Goal: Task Accomplishment & Management: Manage account settings

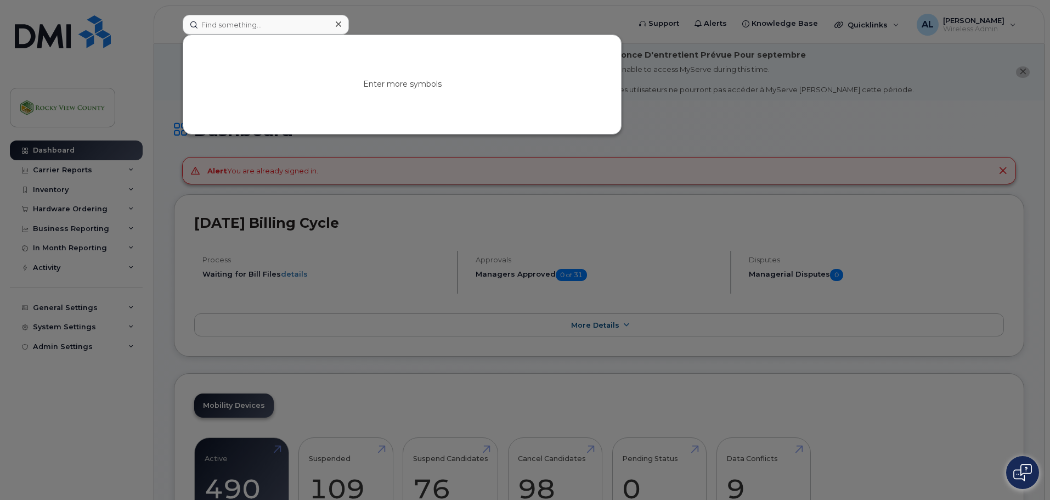
click at [239, 29] on input at bounding box center [266, 25] width 166 height 20
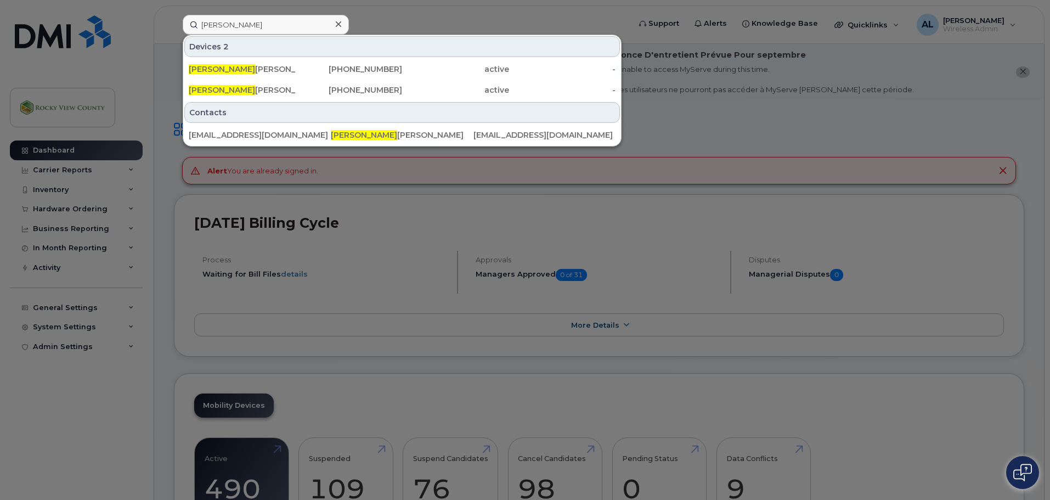
type input "josep"
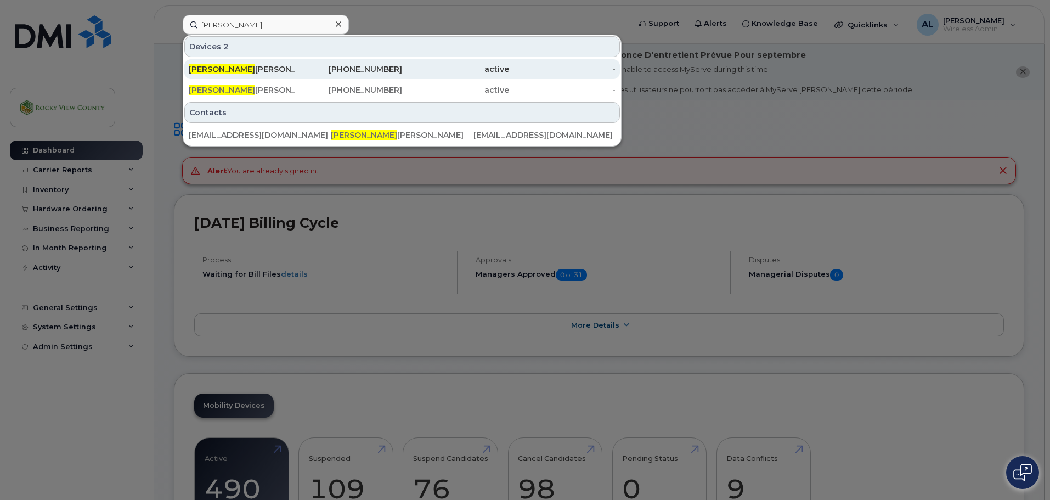
click at [249, 69] on div "Josep h Krukowski" at bounding box center [242, 69] width 107 height 11
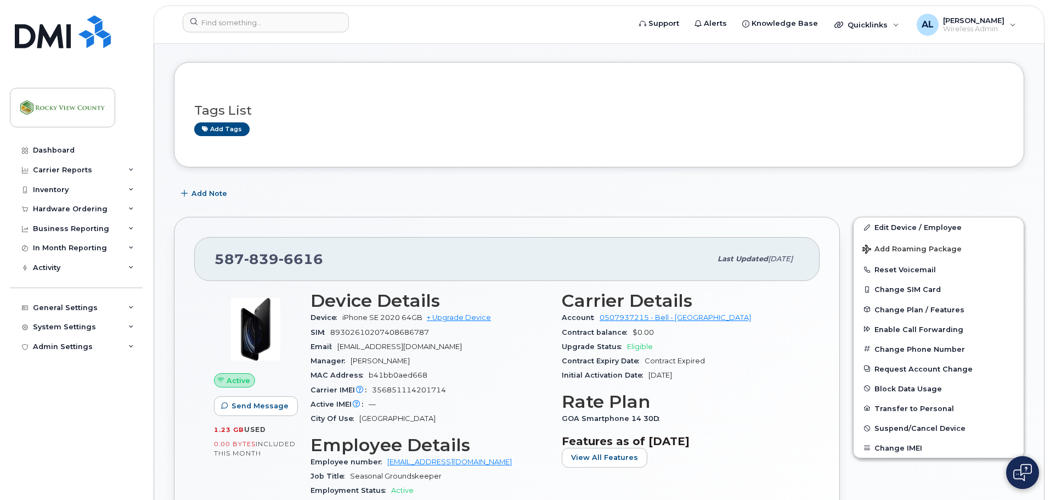
scroll to position [190, 0]
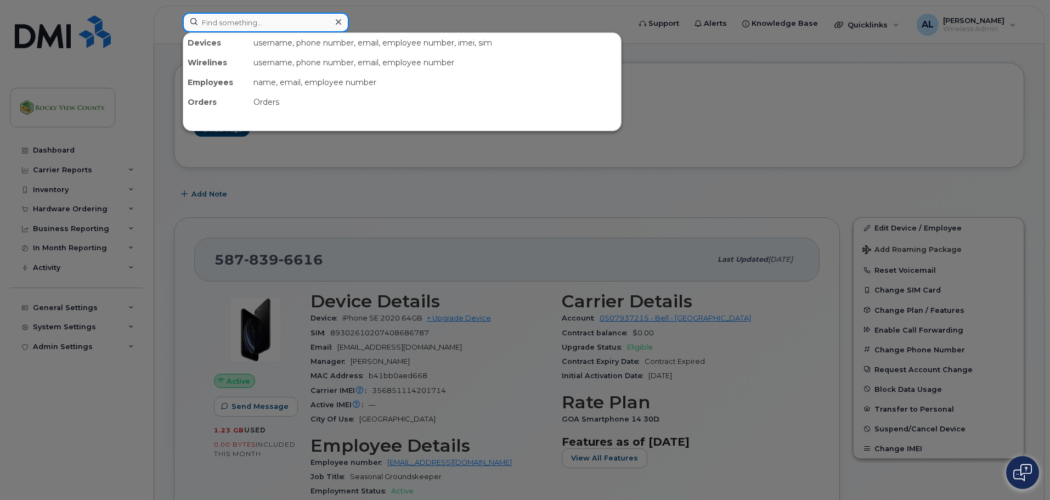
click at [279, 29] on input at bounding box center [266, 23] width 166 height 20
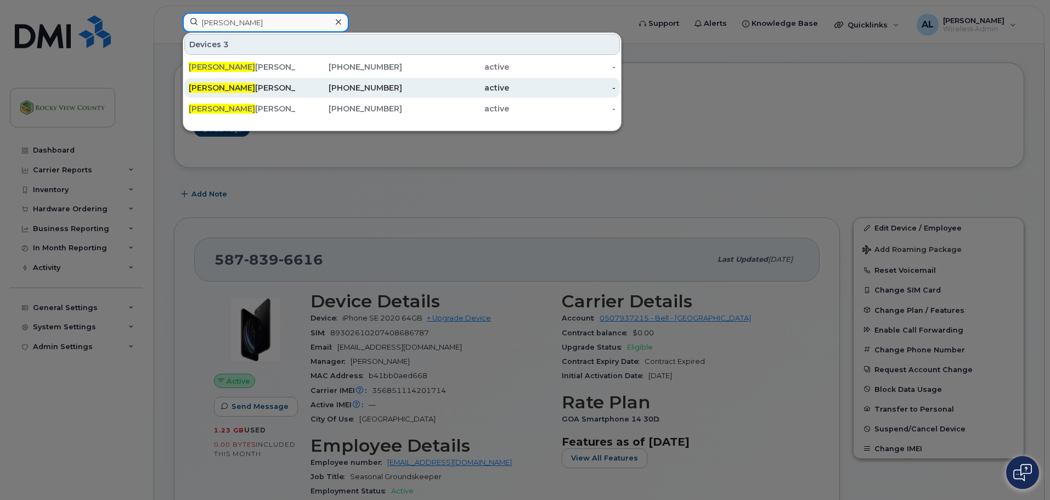
type input "jos"
click at [275, 85] on div "Jos eph Krukowski" at bounding box center [242, 87] width 107 height 11
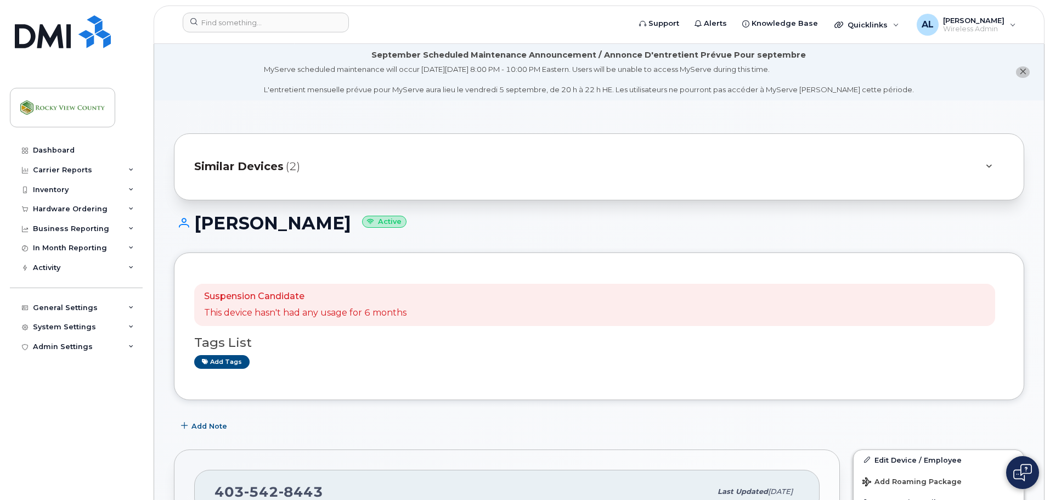
click at [390, 169] on div "Similar Devices (2)" at bounding box center [583, 167] width 779 height 26
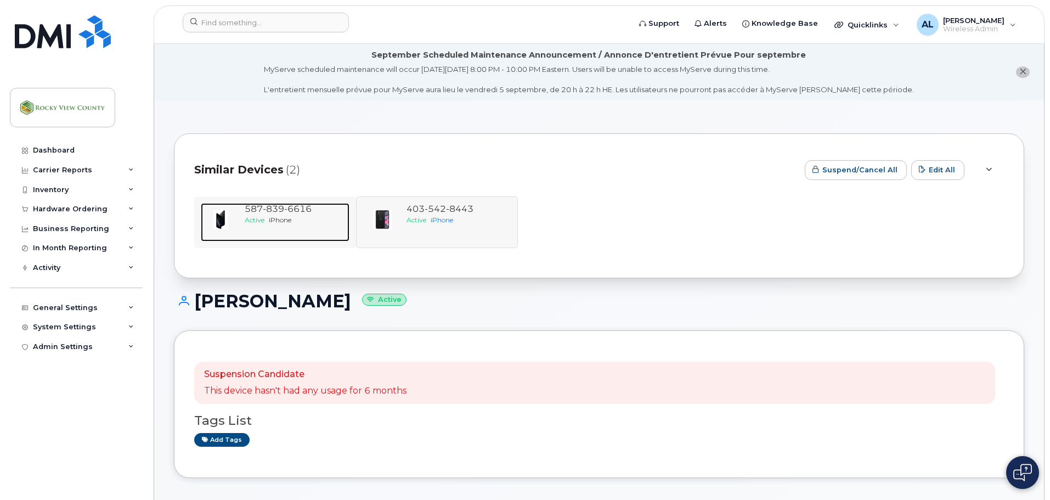
click at [294, 211] on span "6616" at bounding box center [297, 209] width 27 height 10
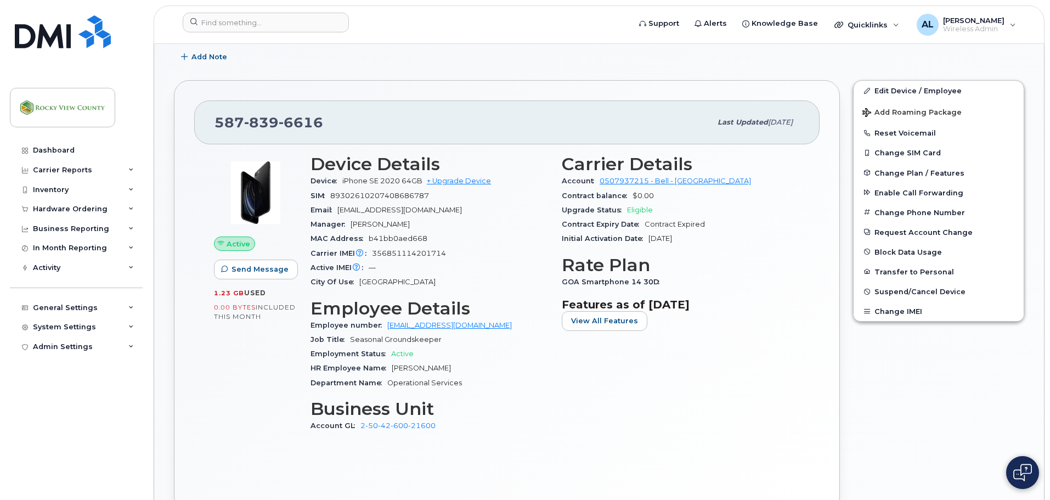
scroll to position [328, 0]
drag, startPoint x: 322, startPoint y: 120, endPoint x: 219, endPoint y: 123, distance: 102.7
click at [219, 123] on div "587 839 6616" at bounding box center [463, 121] width 497 height 23
copy span "587 839 6616"
click at [226, 16] on input at bounding box center [266, 23] width 166 height 20
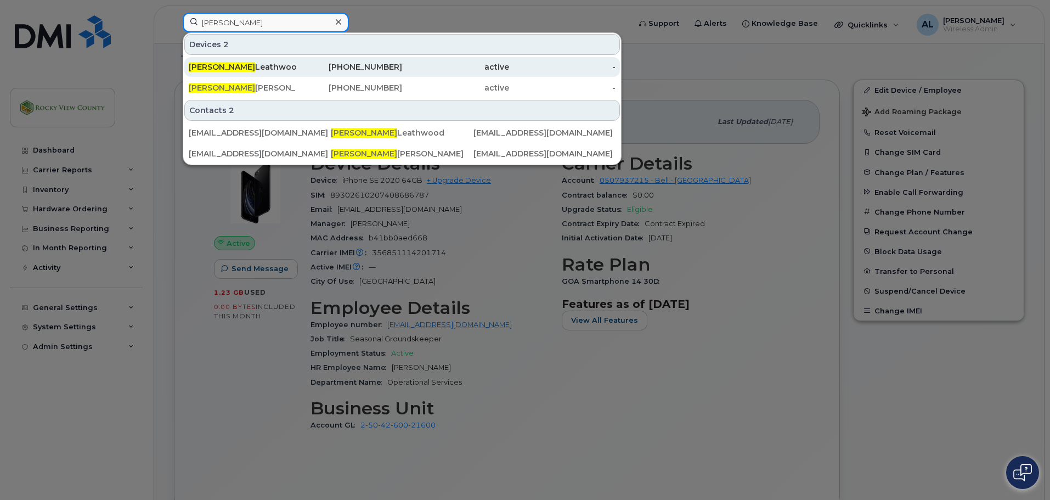
type input "ashley"
drag, startPoint x: 251, startPoint y: 62, endPoint x: 256, endPoint y: 64, distance: 5.9
click at [251, 62] on div "Ashley Leathwood" at bounding box center [242, 66] width 107 height 11
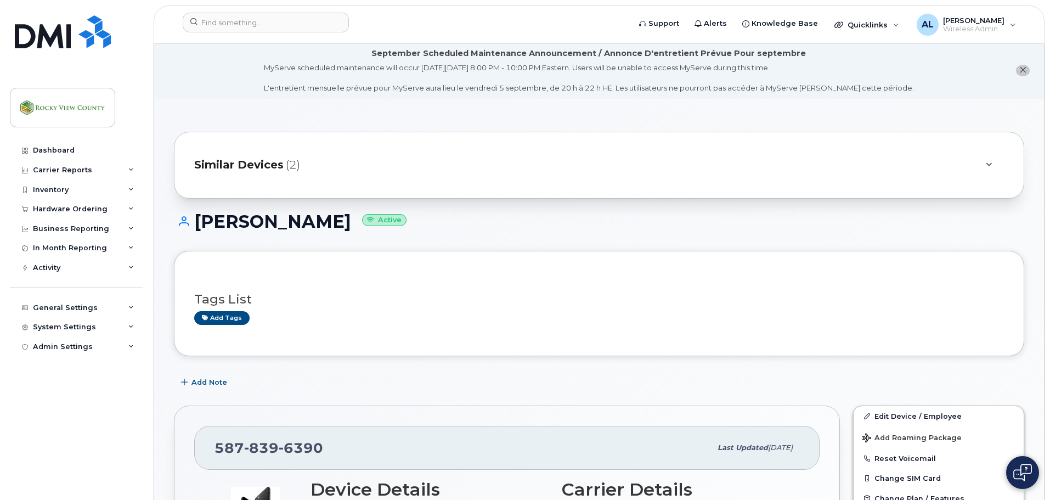
scroll to position [1, 0]
click at [376, 168] on div "Similar Devices (2)" at bounding box center [583, 166] width 779 height 26
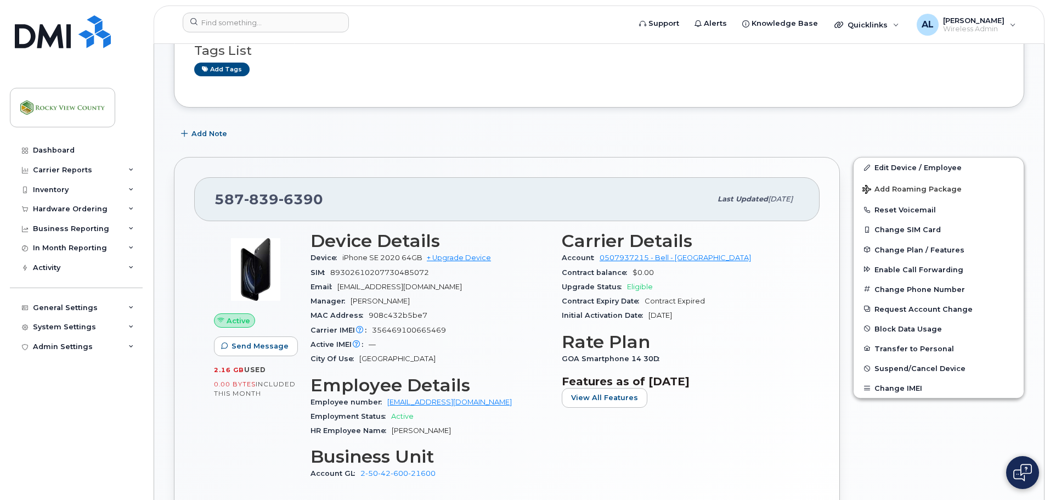
scroll to position [329, 0]
drag, startPoint x: 325, startPoint y: 195, endPoint x: 218, endPoint y: 198, distance: 107.6
click at [218, 198] on div "587 839 6390" at bounding box center [463, 198] width 497 height 23
copy span "587 839 6390"
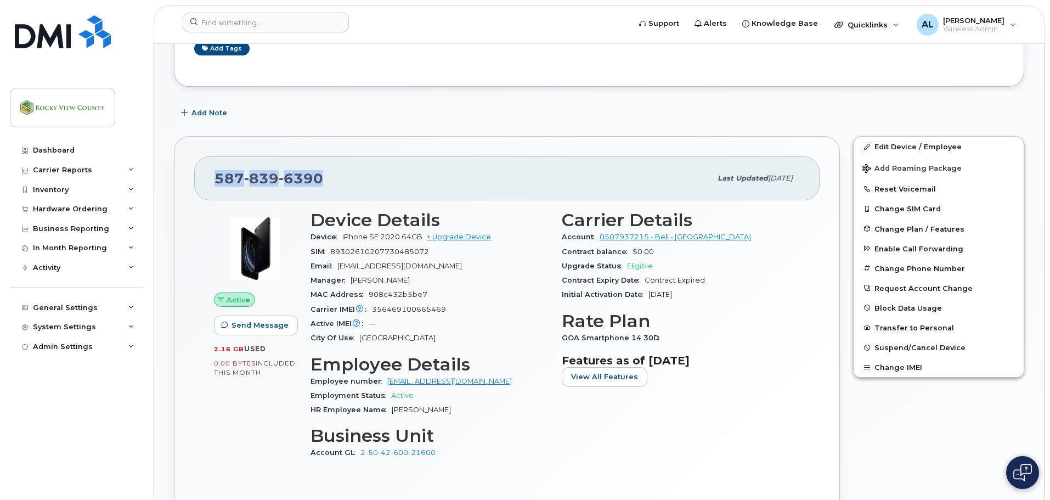
scroll to position [348, 0]
drag, startPoint x: 430, startPoint y: 249, endPoint x: 334, endPoint y: 249, distance: 96.0
click at [334, 249] on div "SIM 89302610207730485072" at bounding box center [430, 252] width 238 height 14
copy span "89302610207730485072"
drag, startPoint x: 444, startPoint y: 308, endPoint x: 369, endPoint y: 311, distance: 75.2
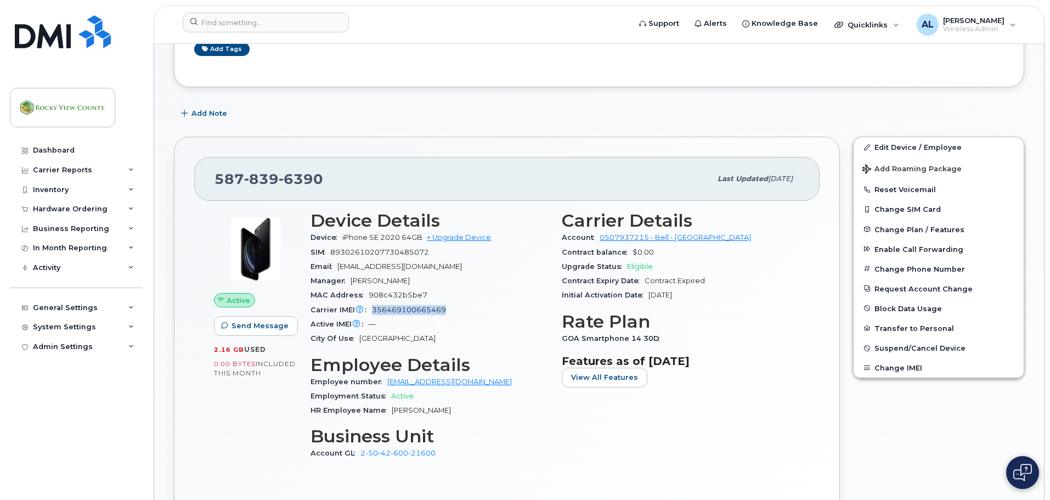
click at [369, 311] on div "Carrier IMEI Carrier IMEI is reported during the last billing cycle or change o…" at bounding box center [430, 310] width 238 height 14
copy span "356469100665469"
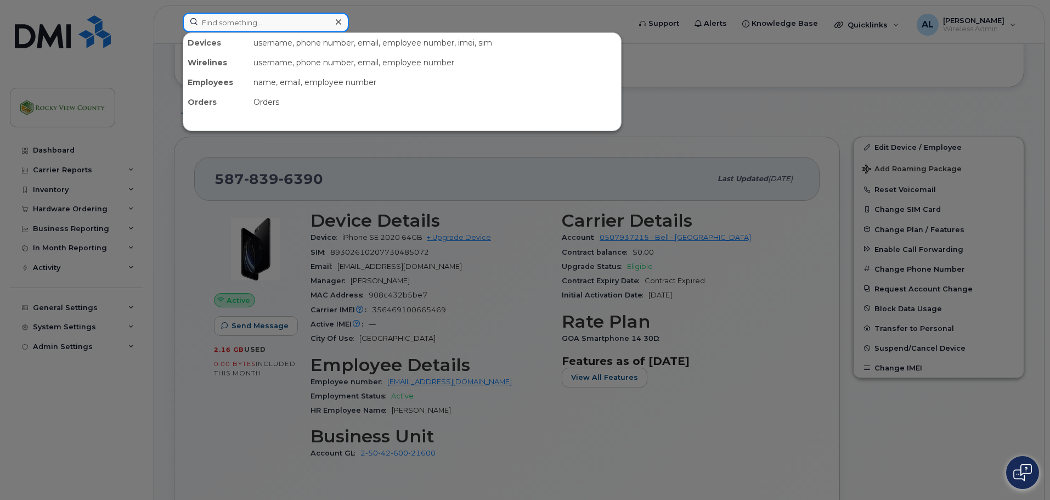
click at [294, 16] on input at bounding box center [266, 23] width 166 height 20
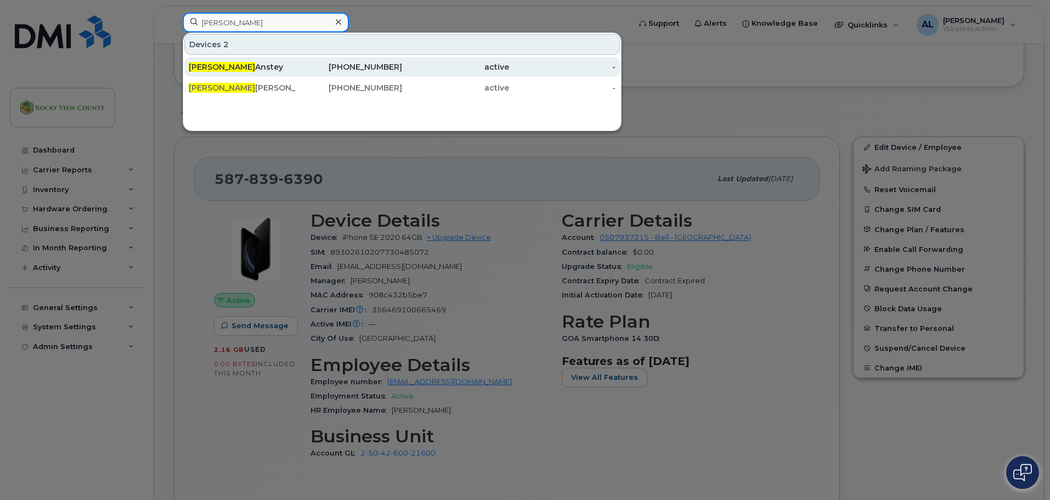
type input "lori"
click at [248, 67] on div "Lori Anstey" at bounding box center [242, 66] width 107 height 11
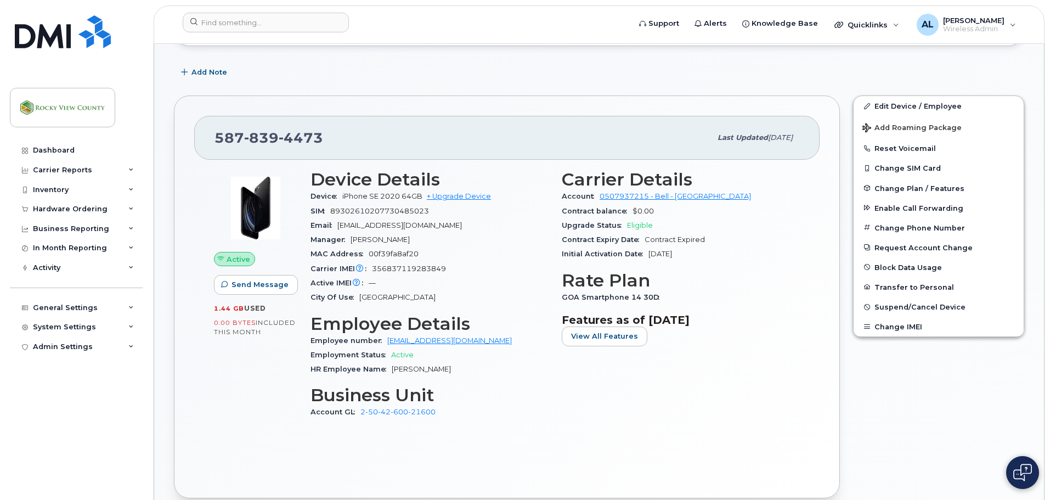
scroll to position [219, 0]
drag, startPoint x: 325, startPoint y: 137, endPoint x: 213, endPoint y: 145, distance: 112.3
click at [213, 145] on div "587 839 4473 Last updated Aug 27, 2025" at bounding box center [507, 137] width 626 height 44
copy span "587 839 4473"
drag, startPoint x: 445, startPoint y: 267, endPoint x: 374, endPoint y: 266, distance: 71.3
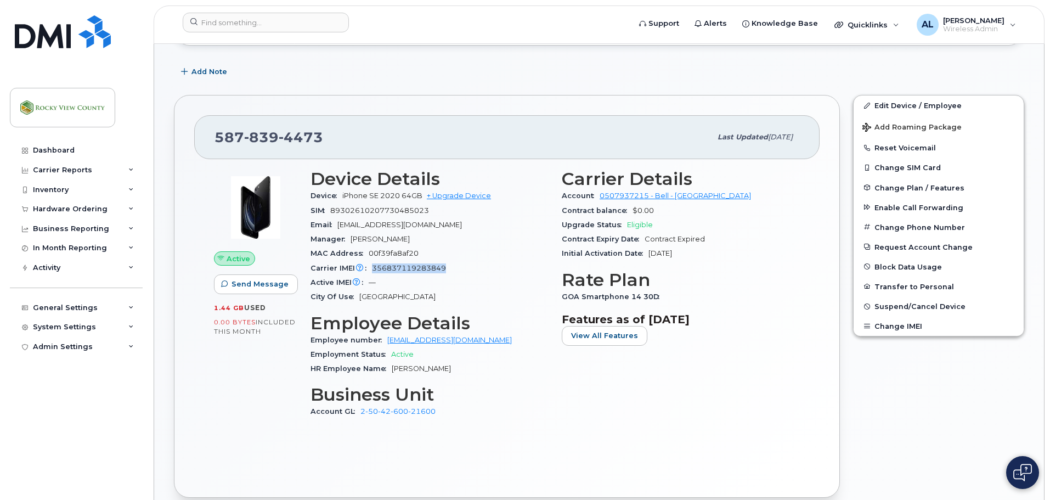
click at [374, 266] on span "356837119283849" at bounding box center [409, 268] width 74 height 8
copy span "356837119283849"
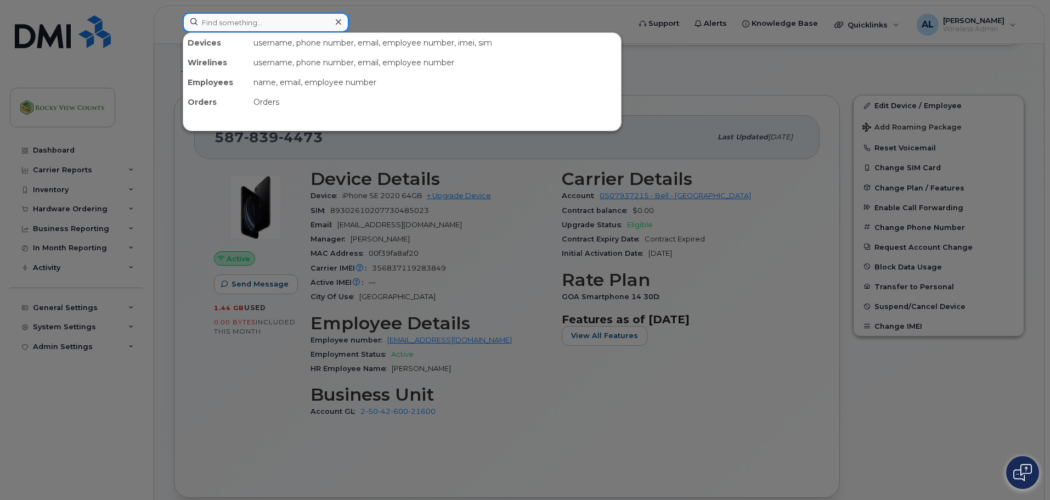
click at [321, 18] on input at bounding box center [266, 23] width 166 height 20
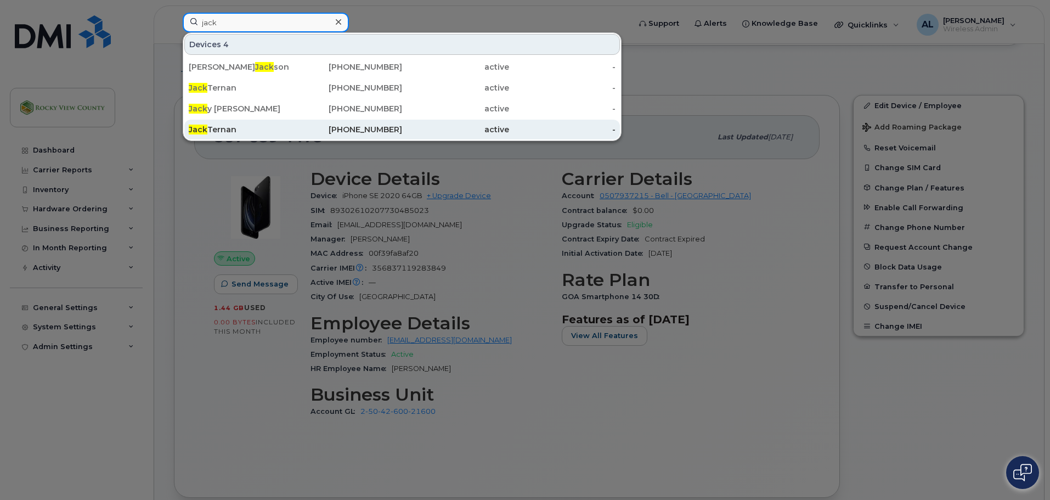
type input "jack"
click at [241, 124] on div "Jack Ternan" at bounding box center [242, 130] width 107 height 20
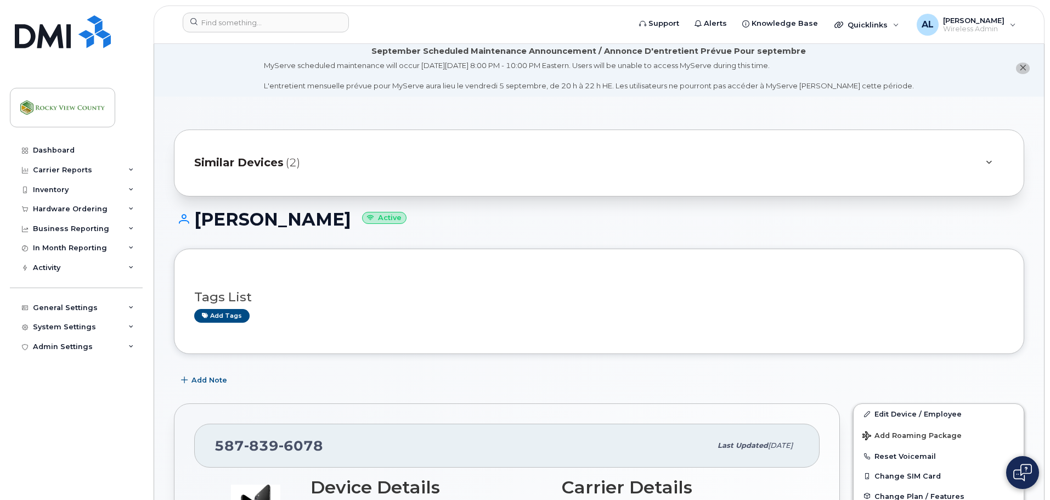
click at [362, 140] on div "Similar Devices (2)" at bounding box center [599, 163] width 851 height 67
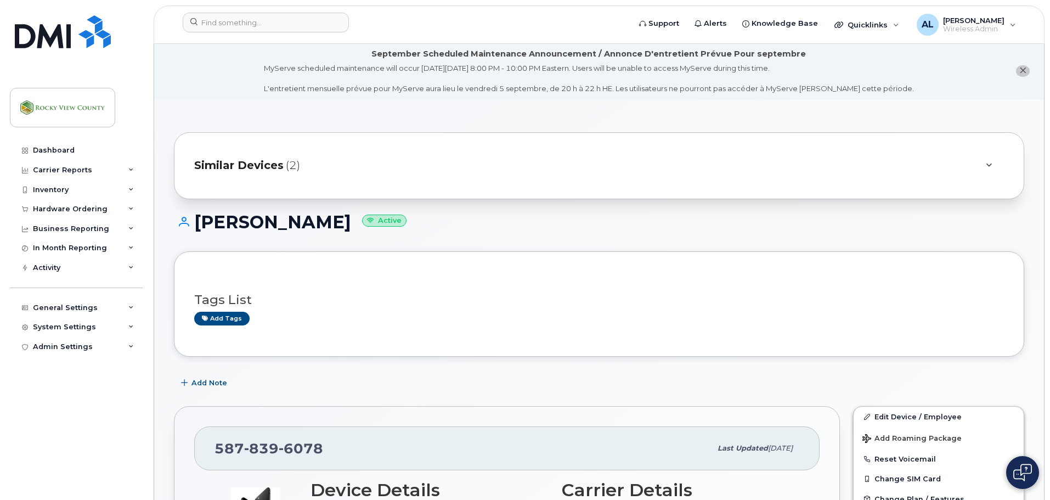
scroll to position [1, 0]
click at [357, 171] on div "Similar Devices (2)" at bounding box center [583, 166] width 779 height 26
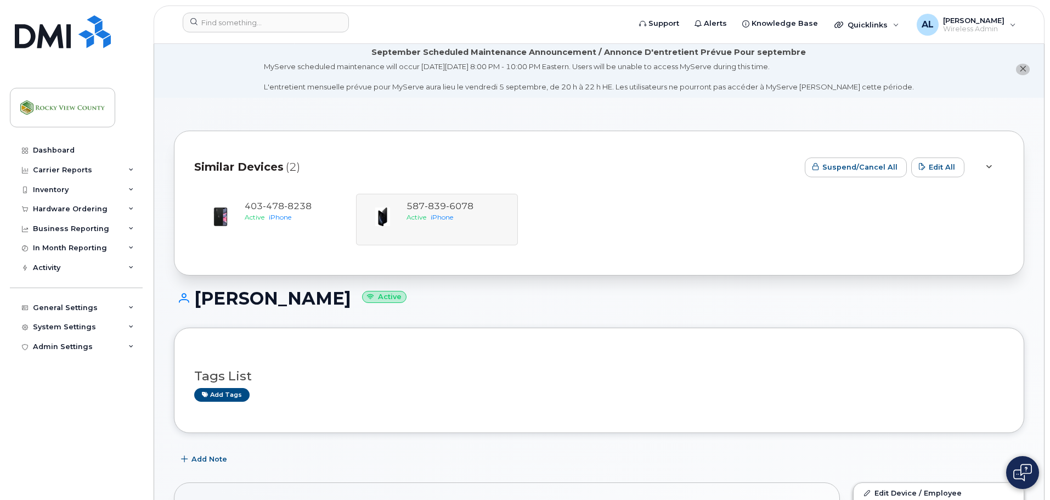
scroll to position [0, 0]
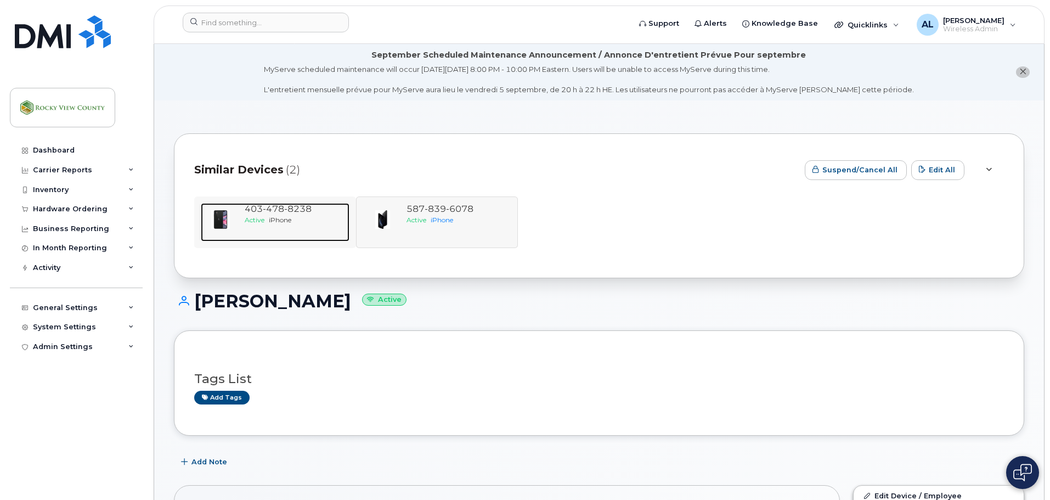
click at [295, 213] on span "8238" at bounding box center [297, 209] width 27 height 10
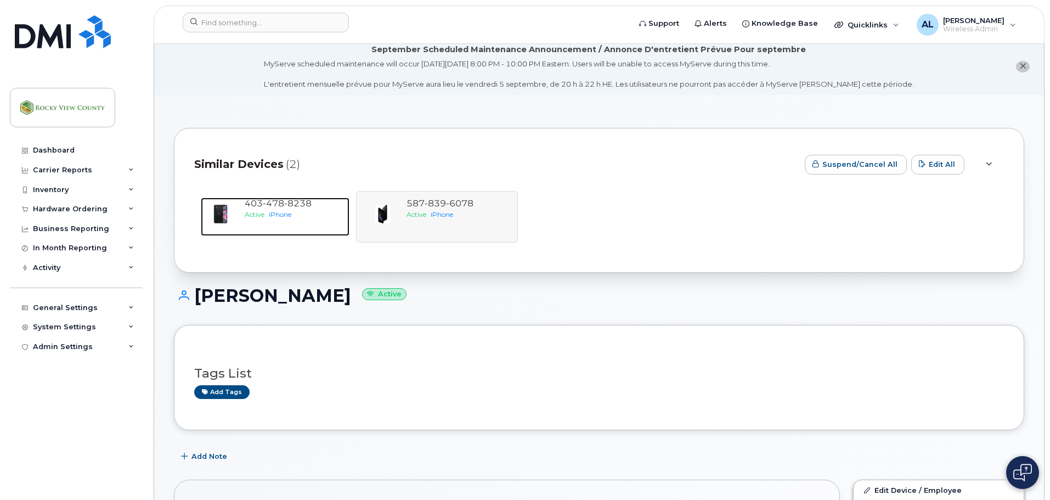
scroll to position [18, 0]
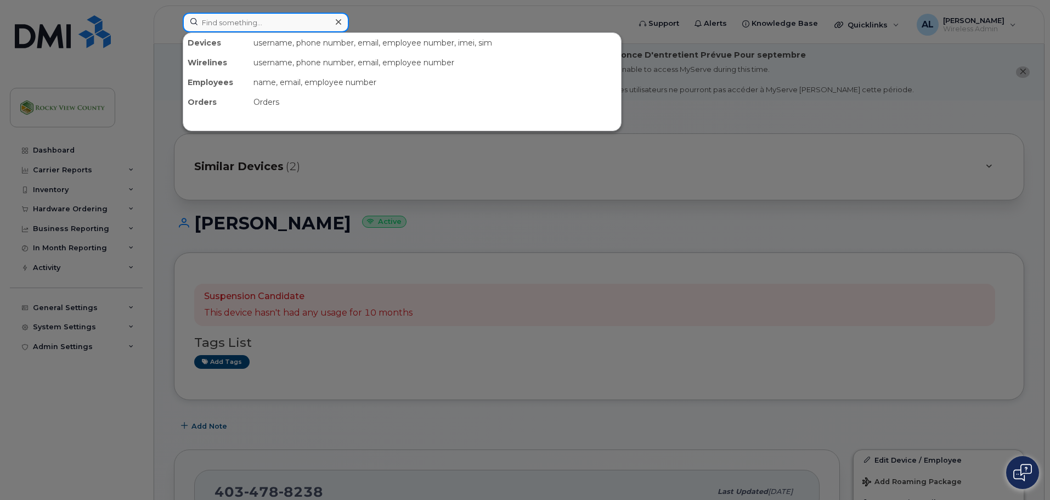
click at [285, 30] on input at bounding box center [266, 23] width 166 height 20
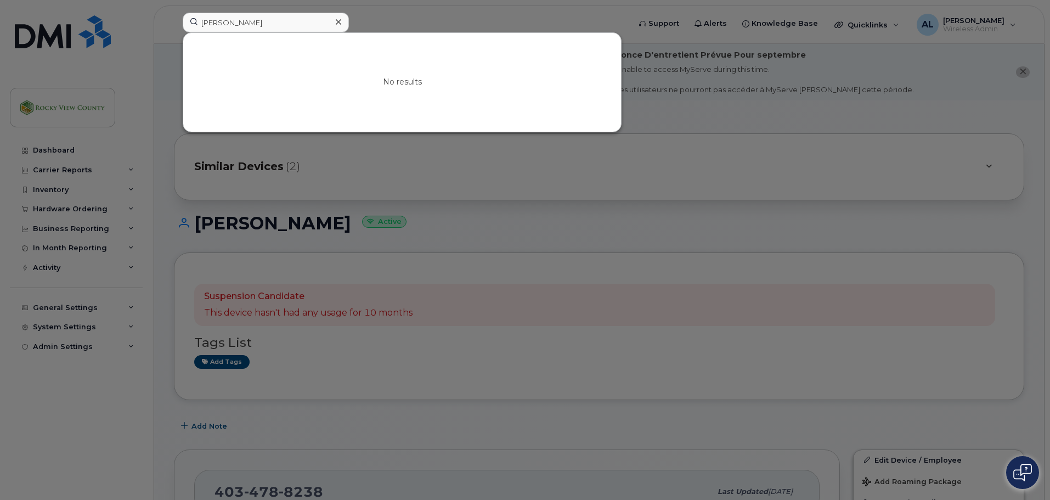
click at [872, 116] on div at bounding box center [525, 250] width 1050 height 500
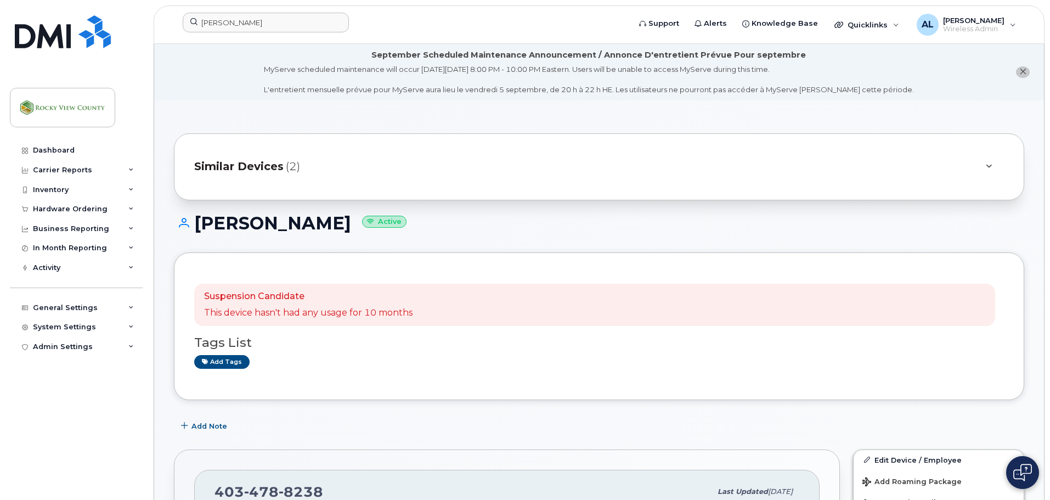
click at [305, 168] on div "Similar Devices (2)" at bounding box center [583, 167] width 779 height 26
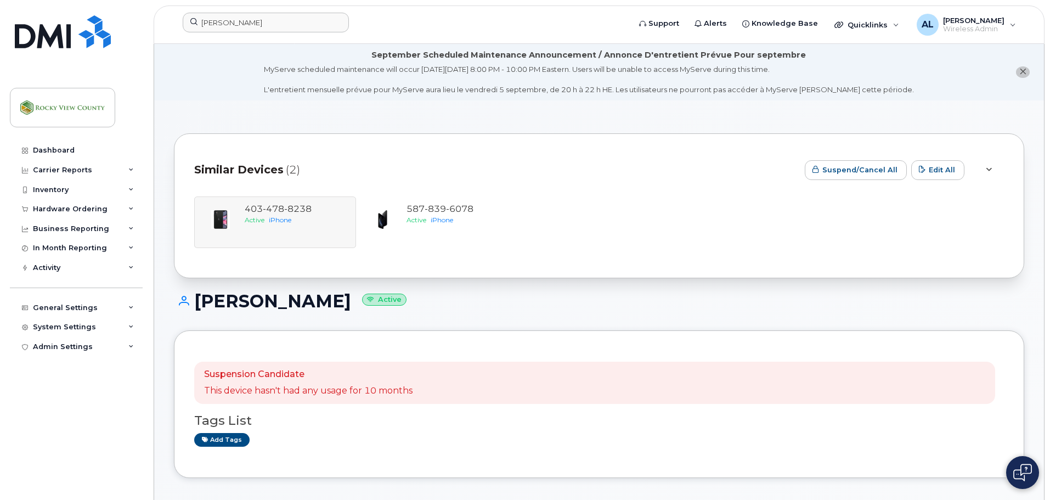
click at [250, 81] on li "September Scheduled Maintenance Announcement / Annonce D'entretient Prévue Pour…" at bounding box center [599, 72] width 890 height 57
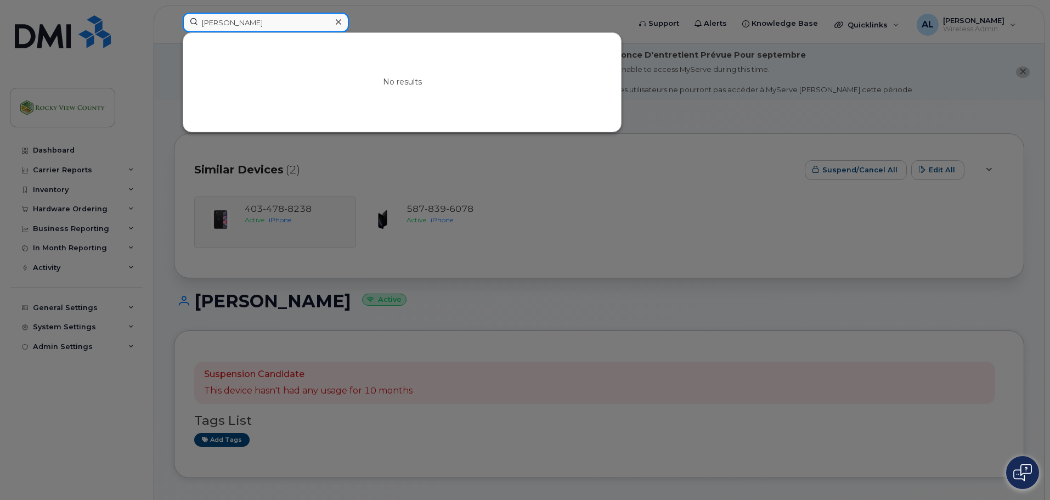
click at [246, 19] on input "[PERSON_NAME]" at bounding box center [266, 23] width 166 height 20
click at [548, 185] on div at bounding box center [525, 250] width 1050 height 500
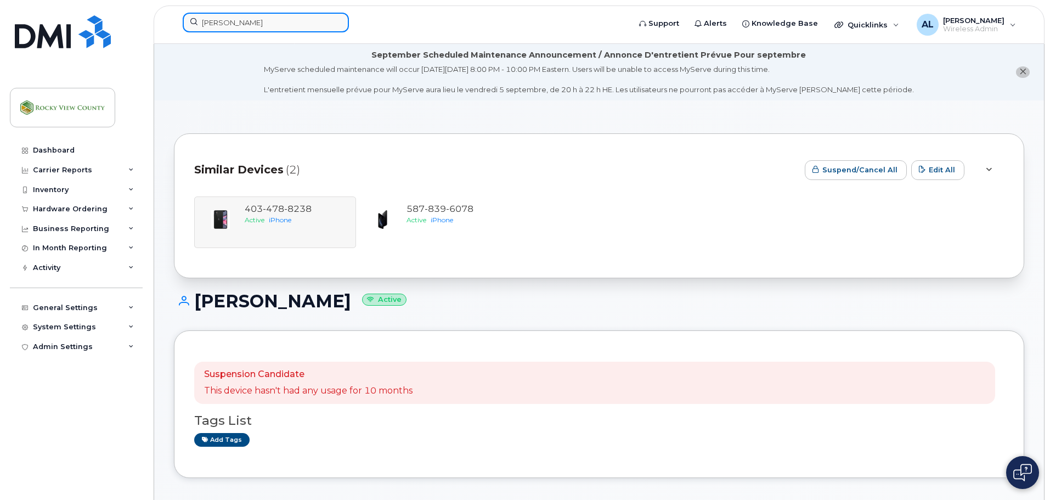
click at [311, 27] on input "[PERSON_NAME]" at bounding box center [266, 23] width 166 height 20
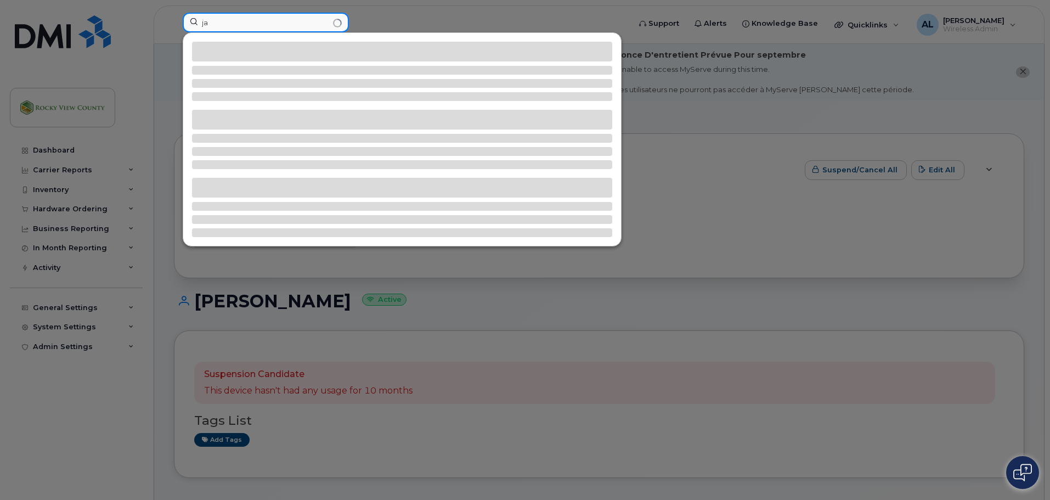
type input "j"
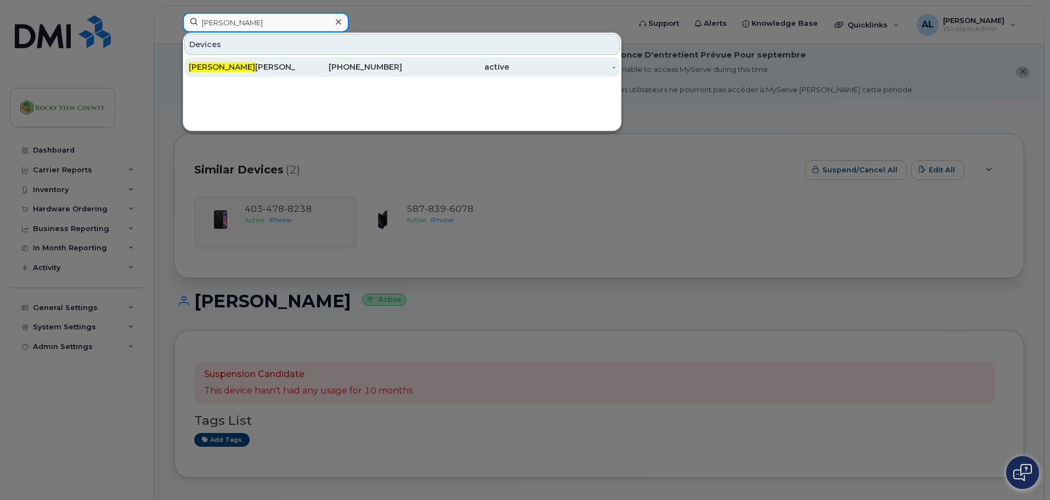
type input "[PERSON_NAME]"
click at [283, 65] on div "[PERSON_NAME]" at bounding box center [242, 66] width 107 height 11
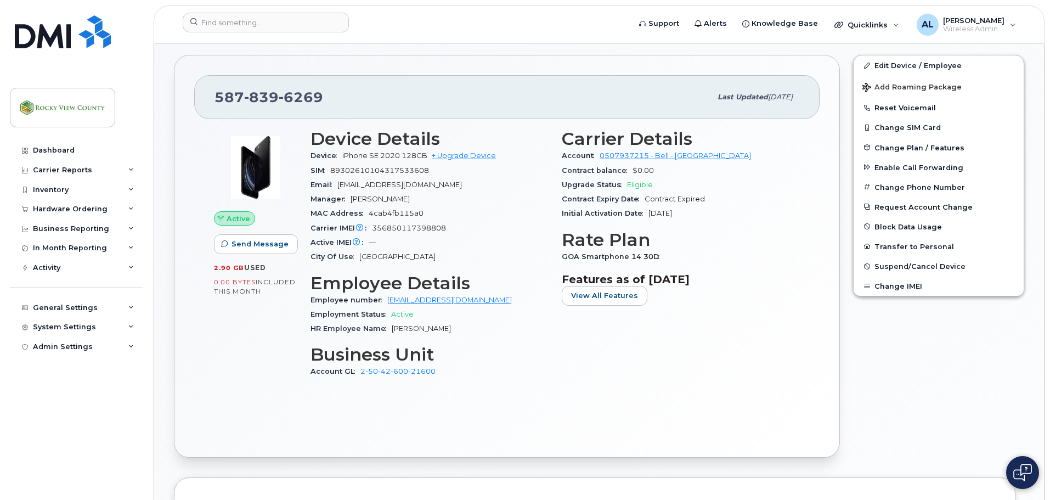
scroll to position [260, 0]
click at [316, 95] on span "6269" at bounding box center [301, 96] width 44 height 16
drag, startPoint x: 319, startPoint y: 93, endPoint x: 214, endPoint y: 100, distance: 105.1
click at [214, 100] on div "587 839 6269 Last updated Sep 02, 2025" at bounding box center [507, 97] width 626 height 44
copy span "587 839 6269"
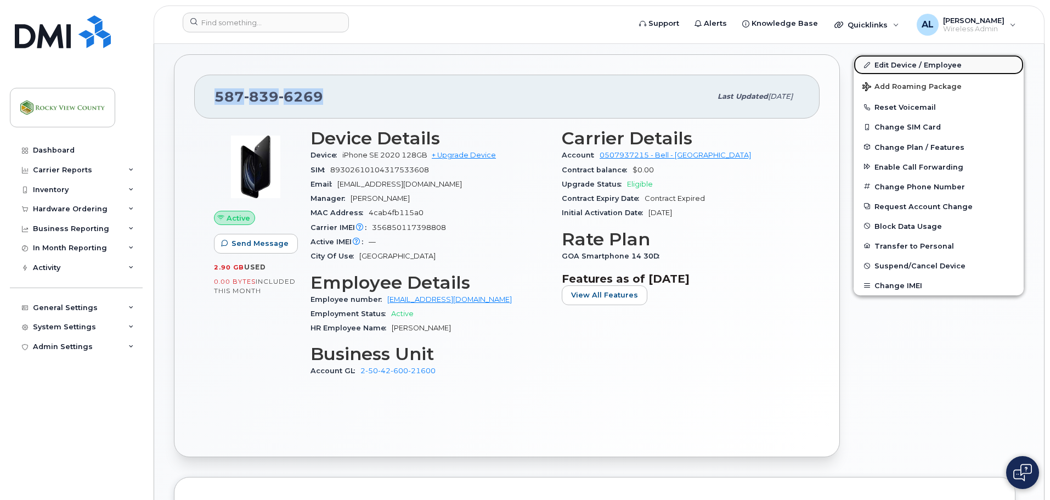
click at [914, 69] on link "Edit Device / Employee" at bounding box center [939, 65] width 170 height 20
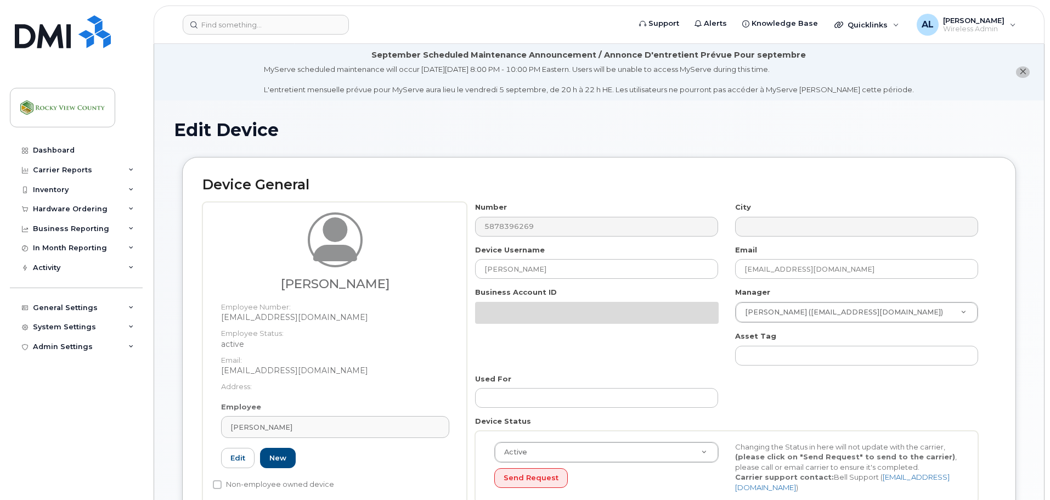
select select "29629296"
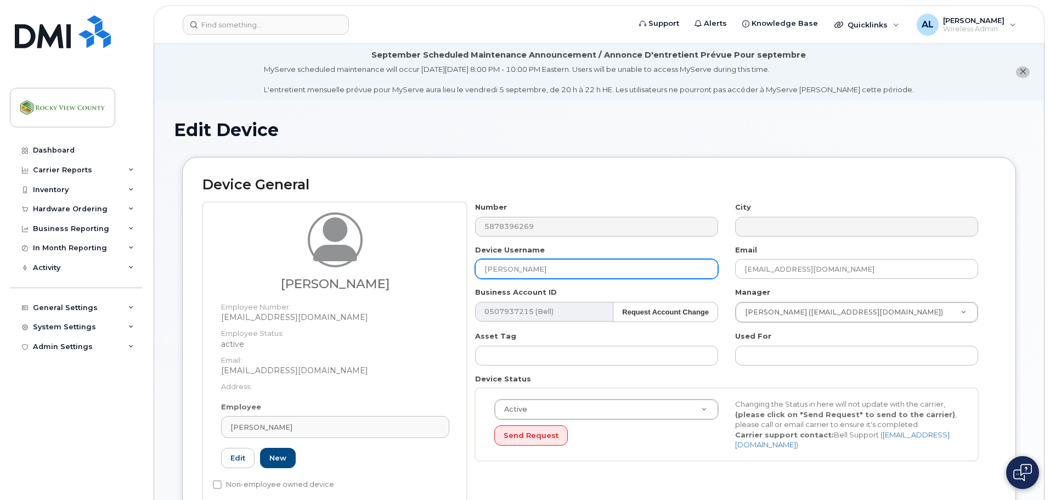
drag, startPoint x: 566, startPoint y: 267, endPoint x: 297, endPoint y: 240, distance: 270.2
click at [297, 240] on div "[PERSON_NAME] Employee Number: [EMAIL_ADDRESS][DOMAIN_NAME] Employee Status: ac…" at bounding box center [599, 356] width 794 height 308
type input "Vacant Transportation"
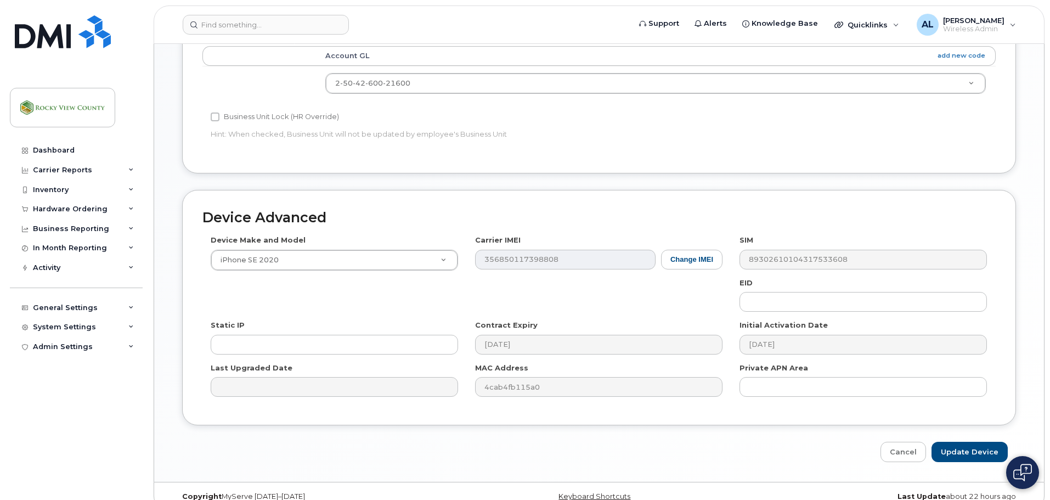
scroll to position [563, 0]
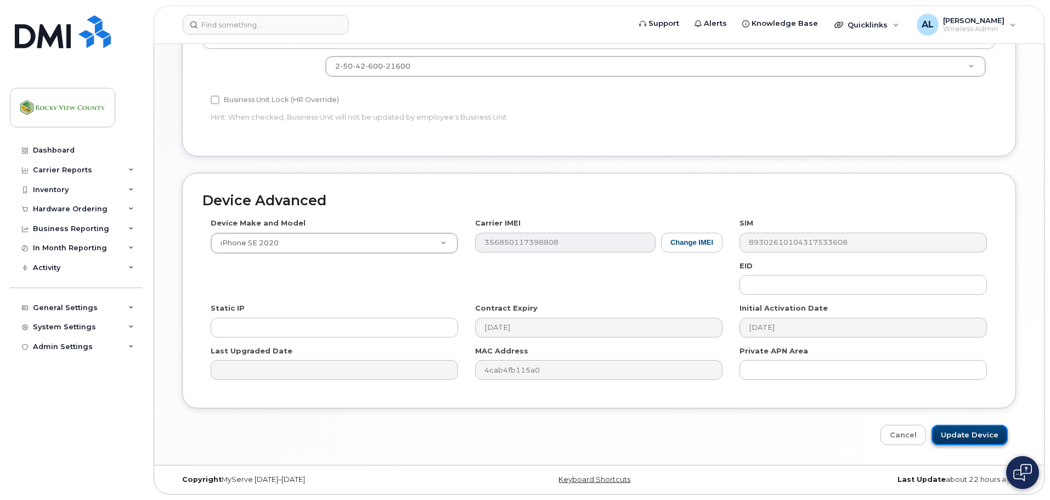
click at [988, 430] on input "Update Device" at bounding box center [970, 435] width 76 height 20
type input "Saving..."
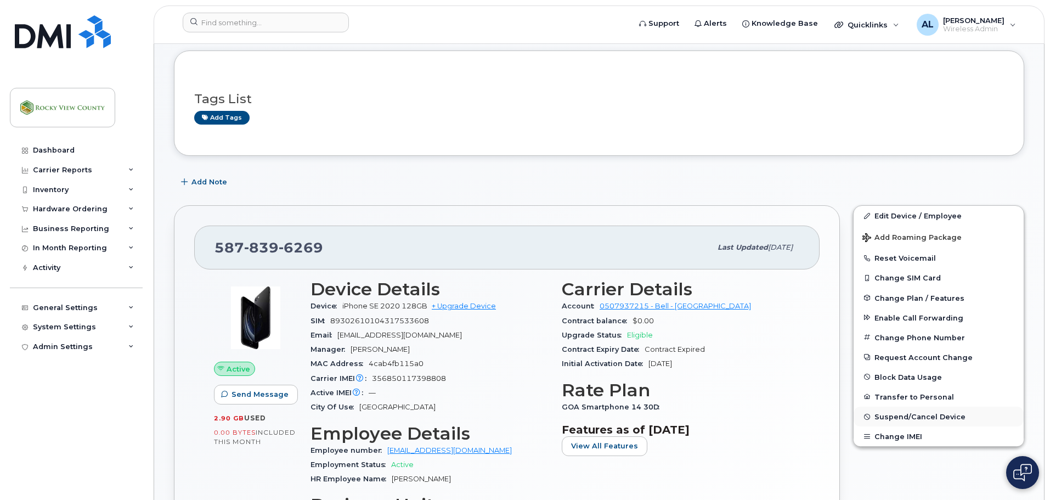
scroll to position [109, 0]
click at [943, 417] on span "Suspend/Cancel Device" at bounding box center [920, 416] width 91 height 8
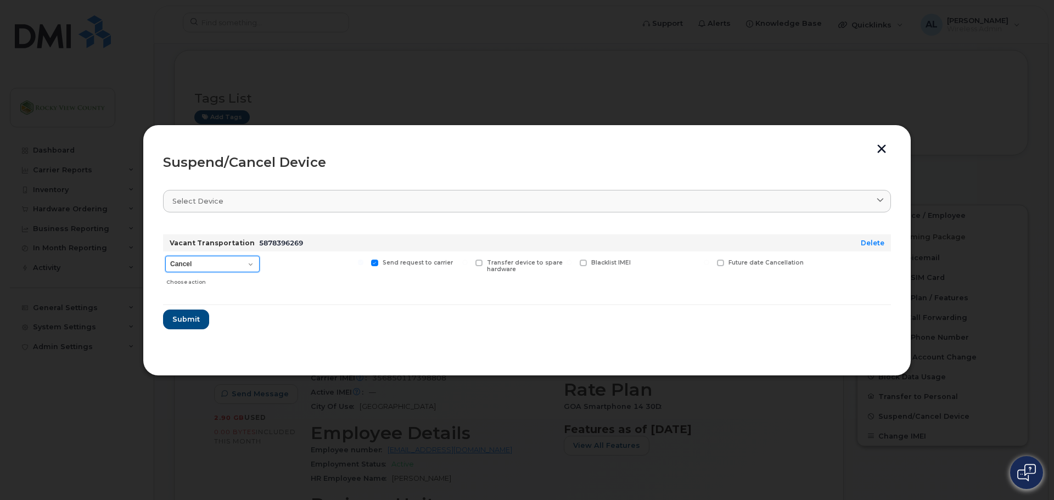
click at [204, 261] on select "Cancel Suspend - Extend Suspension Suspend - Reduced Rate Suspend - Full Rate S…" at bounding box center [212, 264] width 94 height 16
select select "[object Object]"
click at [165, 256] on select "Cancel Suspend - Extend Suspension Suspend - Reduced Rate Suspend - Full Rate S…" at bounding box center [212, 264] width 94 height 16
click at [185, 316] on span "Submit" at bounding box center [185, 319] width 27 height 10
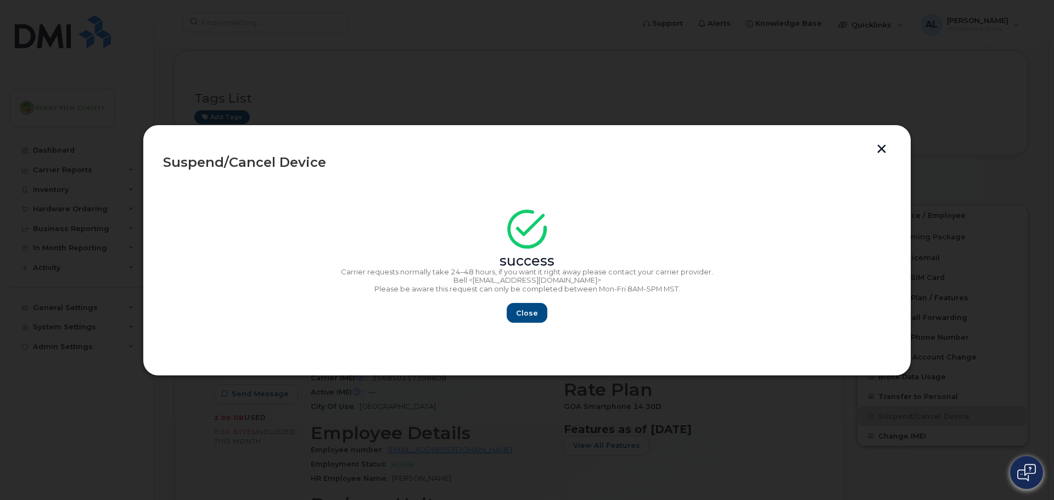
click at [883, 145] on button "button" at bounding box center [881, 150] width 16 height 12
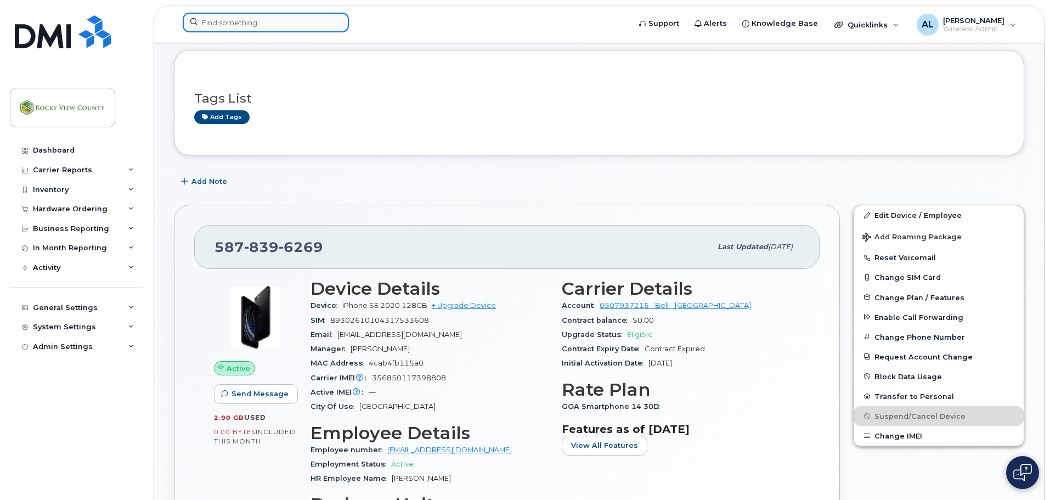
click at [268, 25] on input at bounding box center [266, 23] width 166 height 20
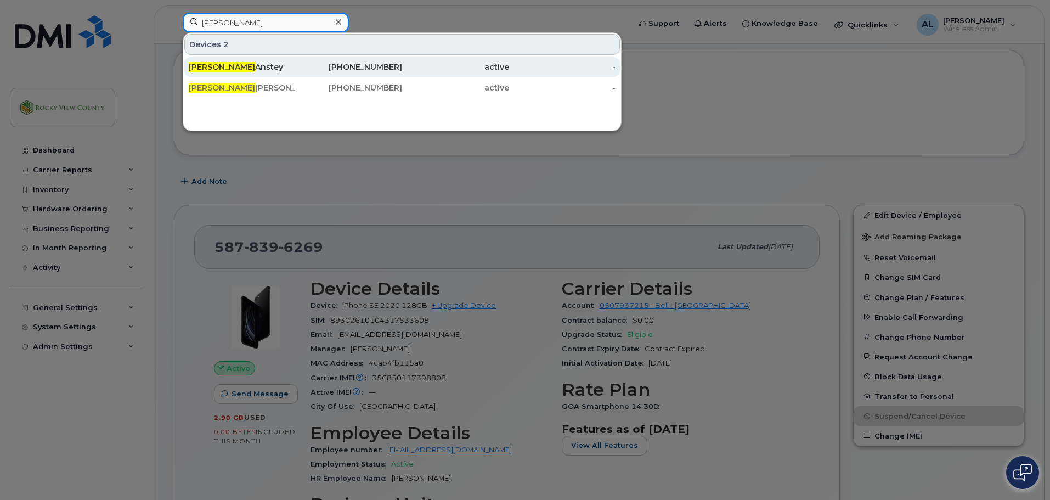
type input "lori"
click at [236, 69] on div "Lori Anstey" at bounding box center [242, 66] width 107 height 11
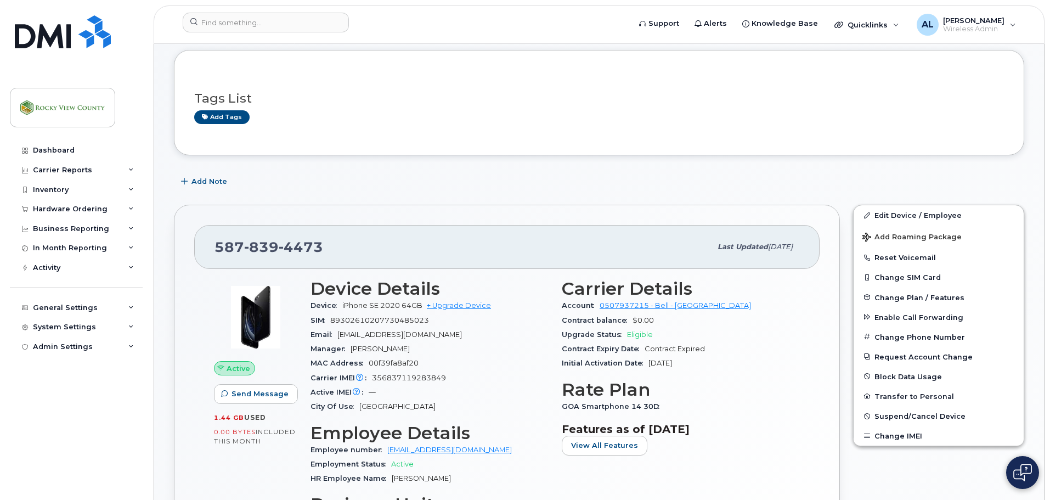
scroll to position [110, 0]
drag, startPoint x: 443, startPoint y: 374, endPoint x: 392, endPoint y: 378, distance: 51.1
click at [392, 378] on span "356837119283849" at bounding box center [409, 377] width 74 height 8
drag, startPoint x: 447, startPoint y: 375, endPoint x: 373, endPoint y: 378, distance: 74.2
click at [373, 378] on div "Carrier IMEI Carrier IMEI is reported during the last billing cycle or change o…" at bounding box center [430, 377] width 238 height 14
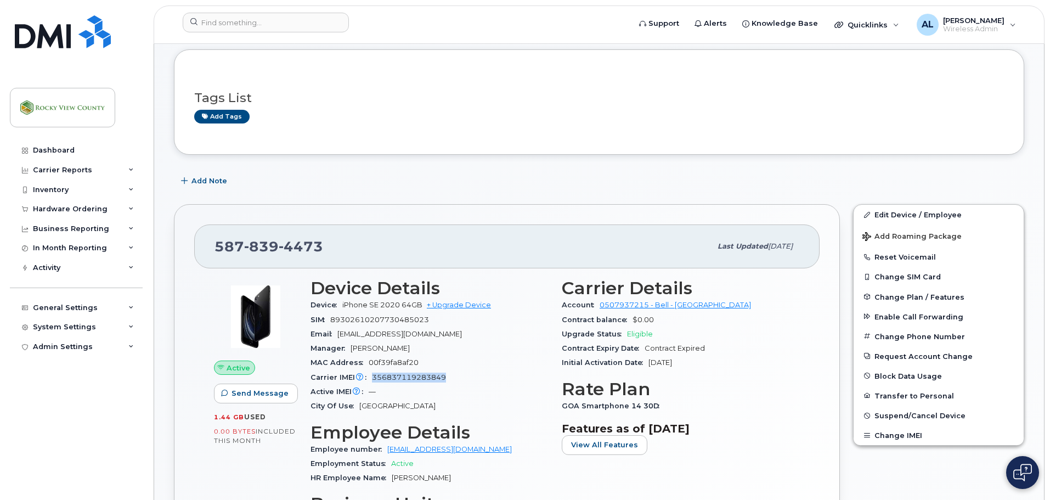
copy span "356837119283849"
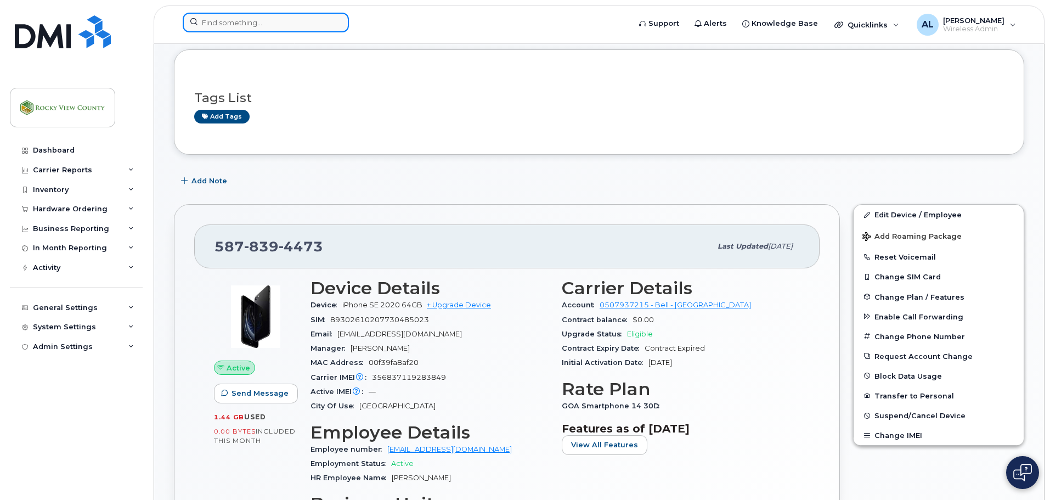
click at [240, 20] on input at bounding box center [266, 23] width 166 height 20
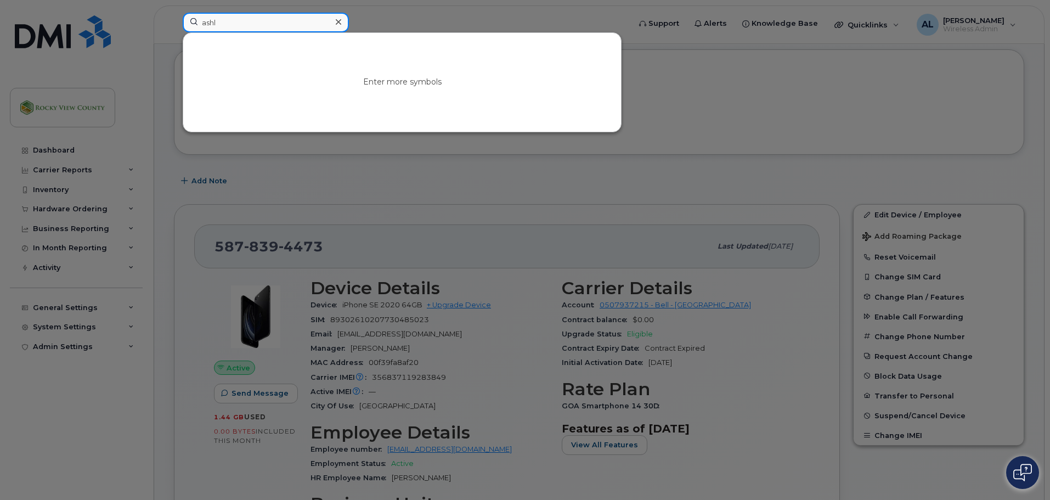
type input "ashl"
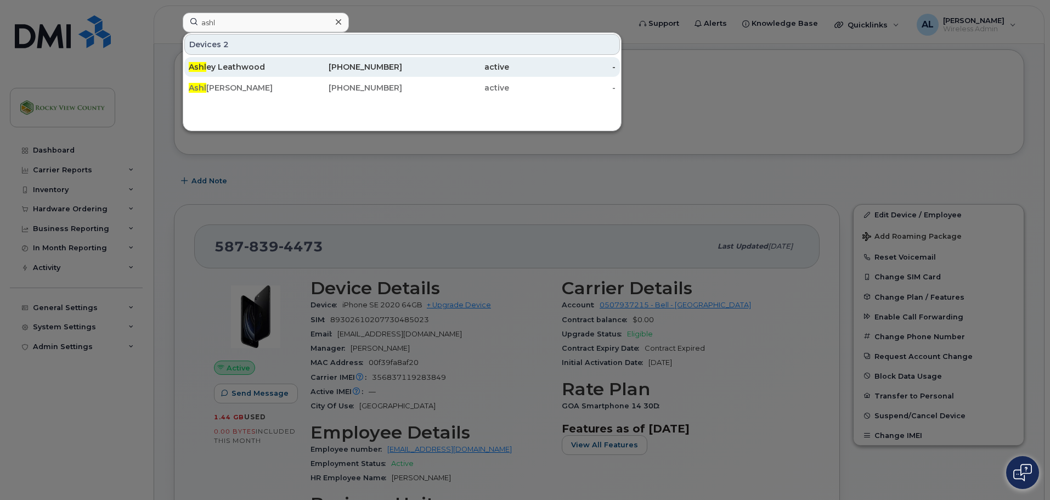
click at [222, 72] on div "Ashl ey Leathwood" at bounding box center [242, 66] width 107 height 11
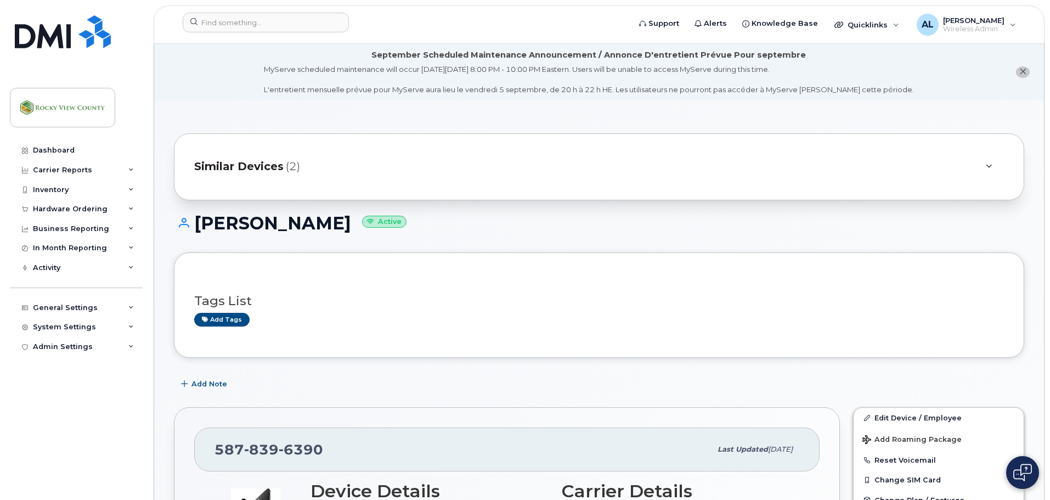
click at [981, 165] on div at bounding box center [988, 167] width 31 height 26
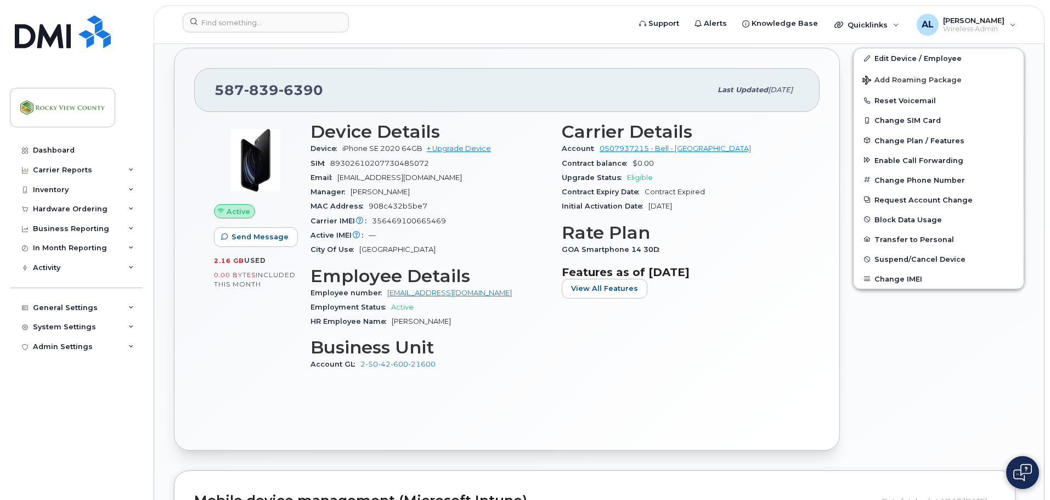
scroll to position [438, 0]
drag, startPoint x: 446, startPoint y: 218, endPoint x: 372, endPoint y: 217, distance: 73.5
click at [372, 217] on div "Carrier IMEI Carrier IMEI is reported during the last billing cycle or change o…" at bounding box center [430, 220] width 238 height 14
copy span "356469100665469"
click at [288, 27] on input at bounding box center [266, 23] width 166 height 20
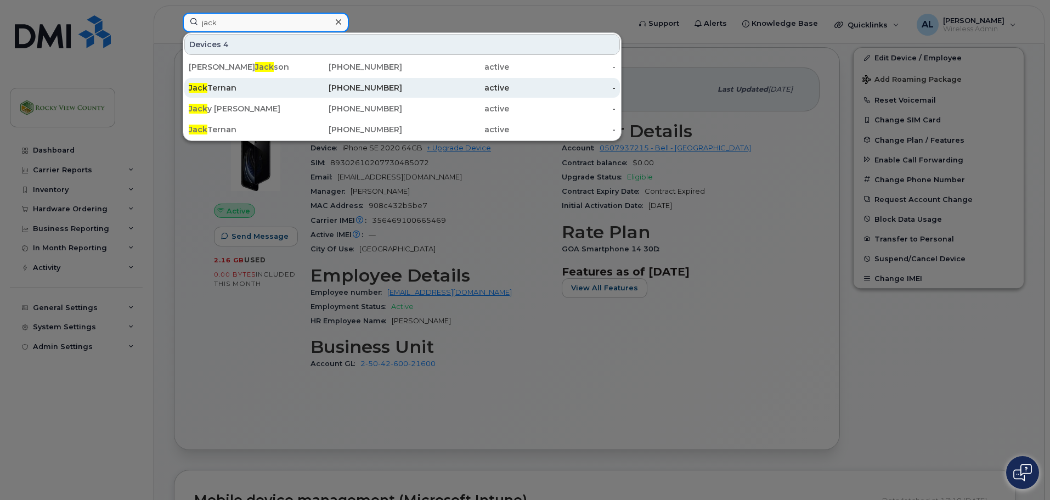
type input "jack"
click at [241, 89] on div "Jack Ternan" at bounding box center [242, 87] width 107 height 11
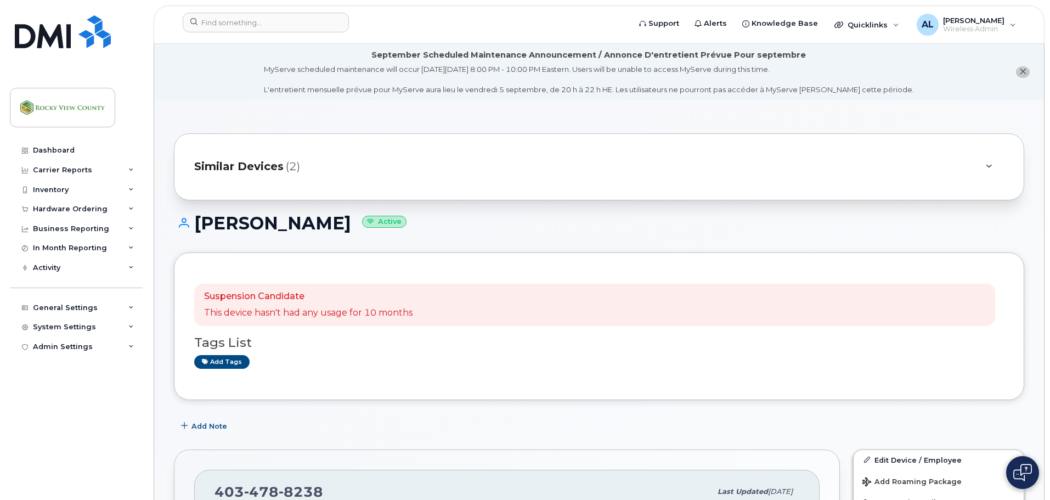
click at [977, 164] on div at bounding box center [988, 167] width 31 height 26
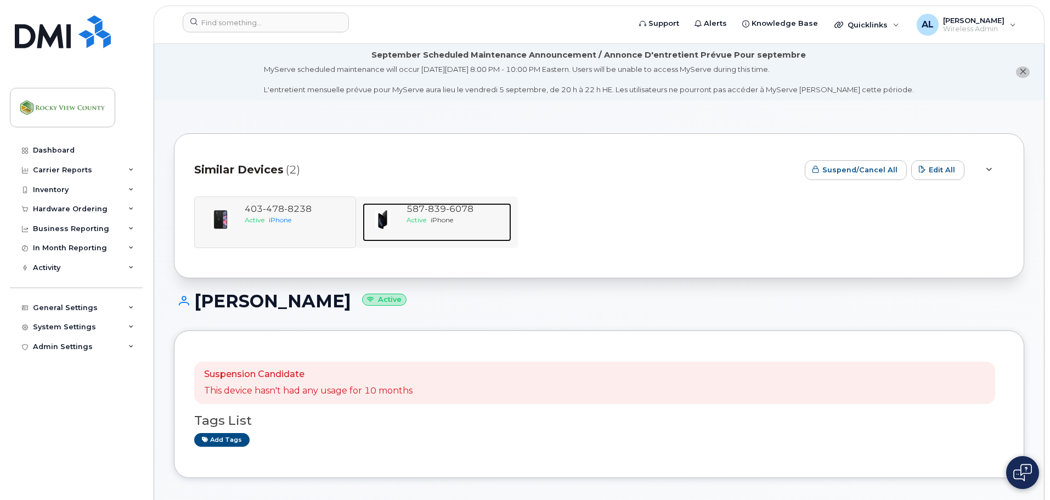
click at [413, 212] on span "[PHONE_NUMBER]" at bounding box center [440, 209] width 67 height 10
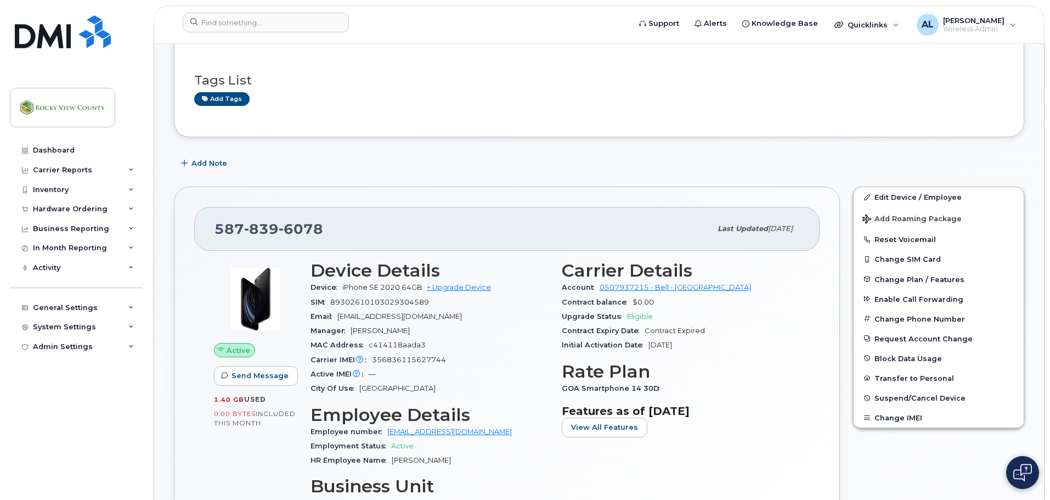
scroll to position [220, 0]
drag, startPoint x: 321, startPoint y: 230, endPoint x: 215, endPoint y: 227, distance: 106.5
click at [215, 227] on span "[PHONE_NUMBER]" at bounding box center [269, 229] width 109 height 16
copy span "[PHONE_NUMBER]"
drag, startPoint x: 449, startPoint y: 360, endPoint x: 372, endPoint y: 361, distance: 77.4
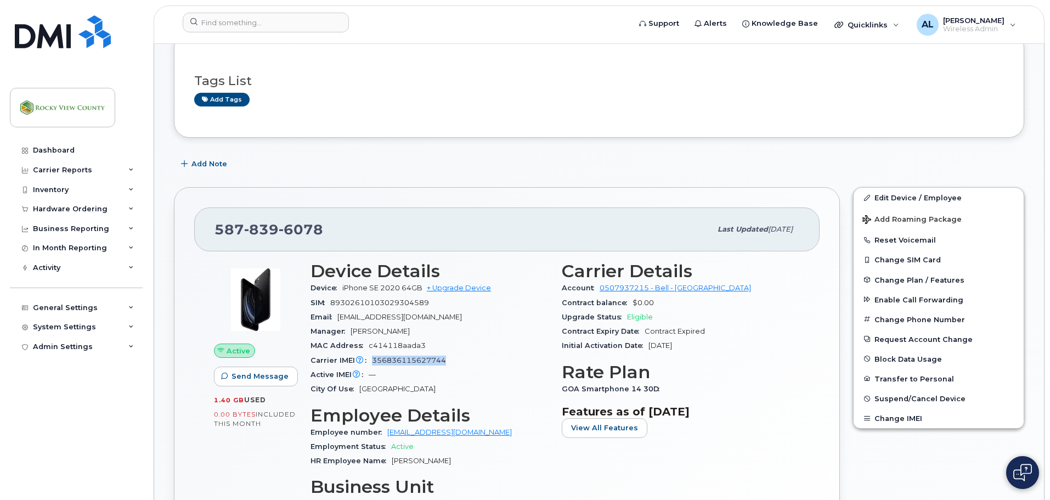
click at [372, 361] on div "Carrier IMEI Carrier IMEI is reported during the last billing cycle or change o…" at bounding box center [430, 360] width 238 height 14
copy span "356836115627744"
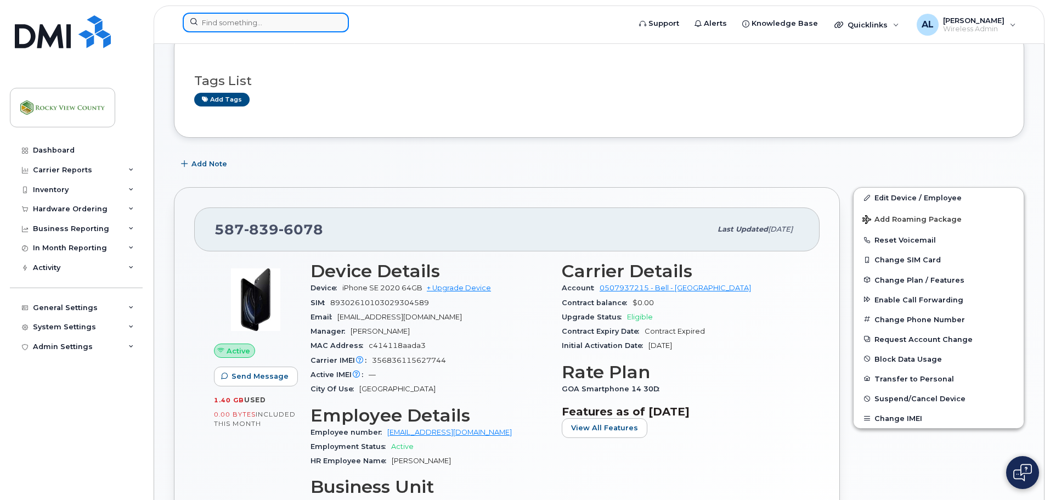
click at [286, 22] on input at bounding box center [266, 23] width 166 height 20
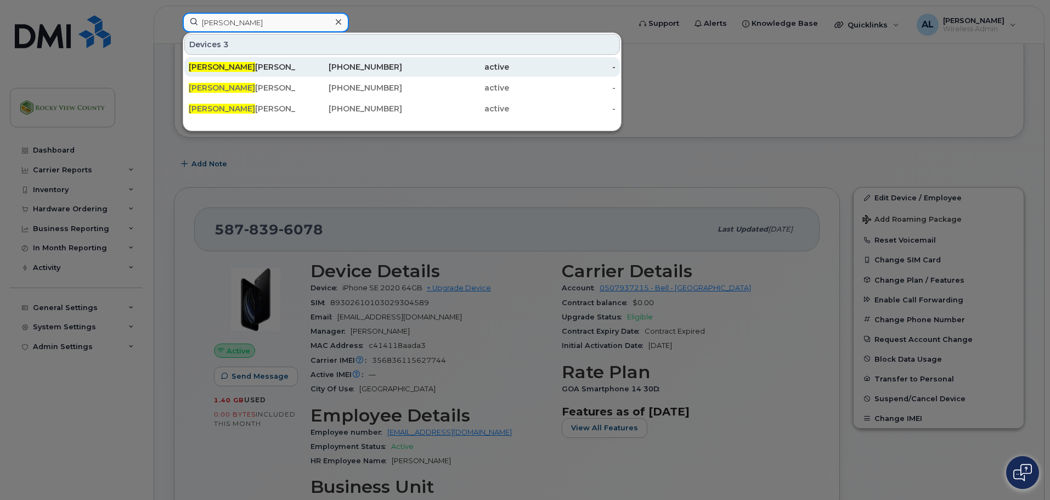
type input "jos"
drag, startPoint x: 256, startPoint y: 65, endPoint x: 240, endPoint y: 74, distance: 17.7
click at [256, 65] on div "Jos eph Krukowski" at bounding box center [242, 66] width 107 height 11
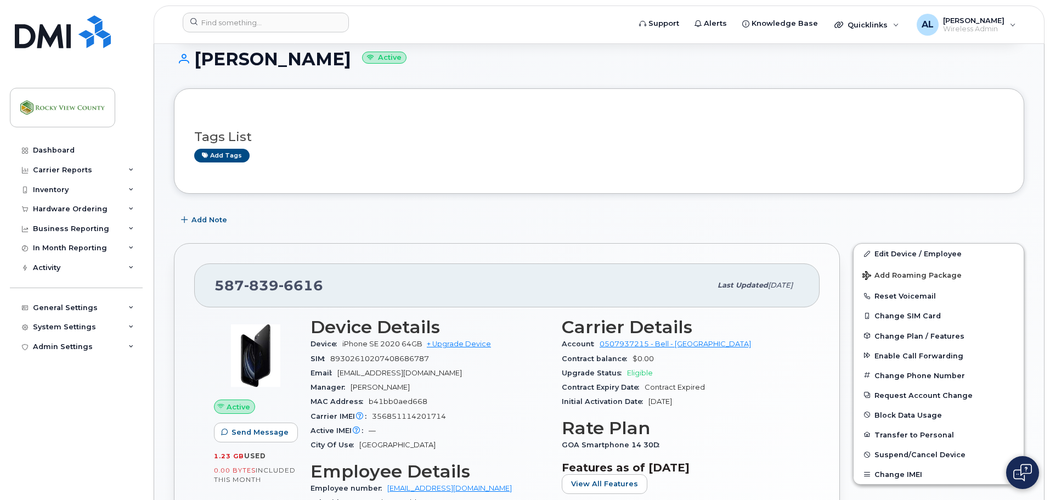
scroll to position [165, 0]
drag, startPoint x: 445, startPoint y: 417, endPoint x: 373, endPoint y: 416, distance: 71.9
click at [373, 416] on span "356851114201714" at bounding box center [409, 416] width 74 height 8
copy span "356851114201714"
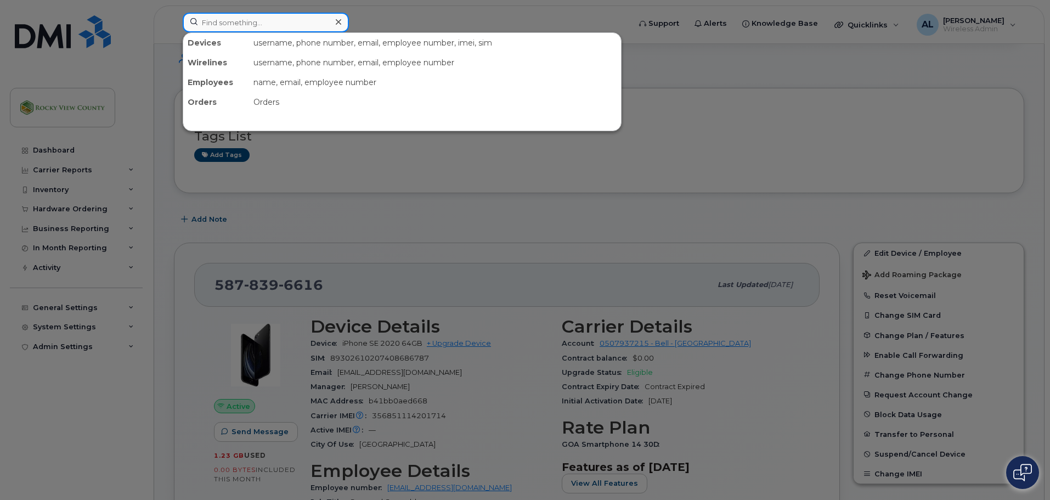
drag, startPoint x: 292, startPoint y: 28, endPoint x: 87, endPoint y: 14, distance: 205.7
click at [174, 14] on div "Devices username, phone number, email, employee number, imei, sim Wirelines use…" at bounding box center [403, 25] width 458 height 24
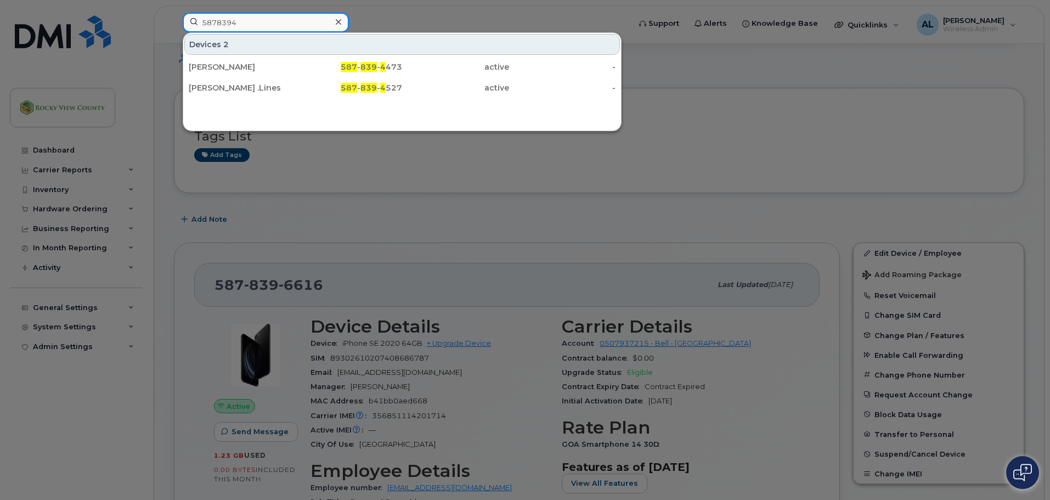
type input "5878394"
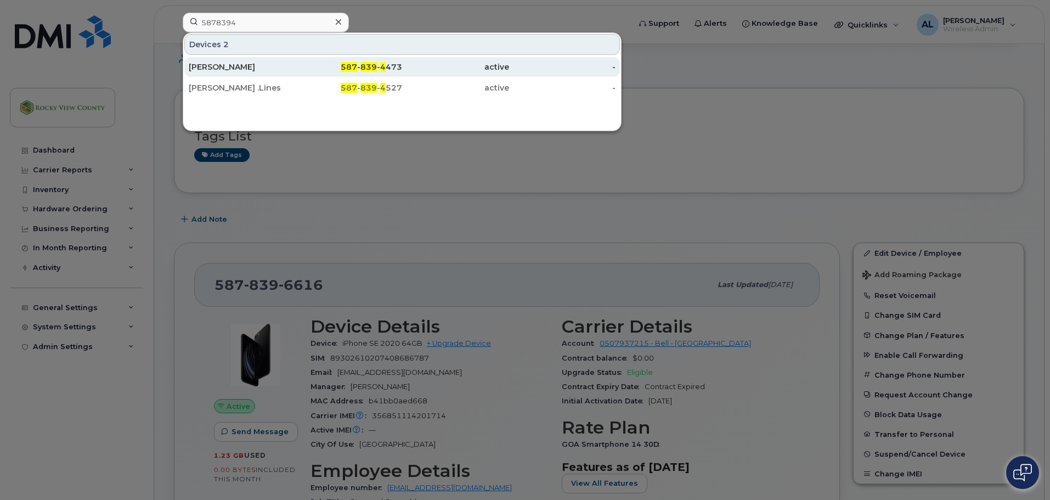
click at [367, 73] on div "587 - 839 - 4 473" at bounding box center [349, 67] width 107 height 20
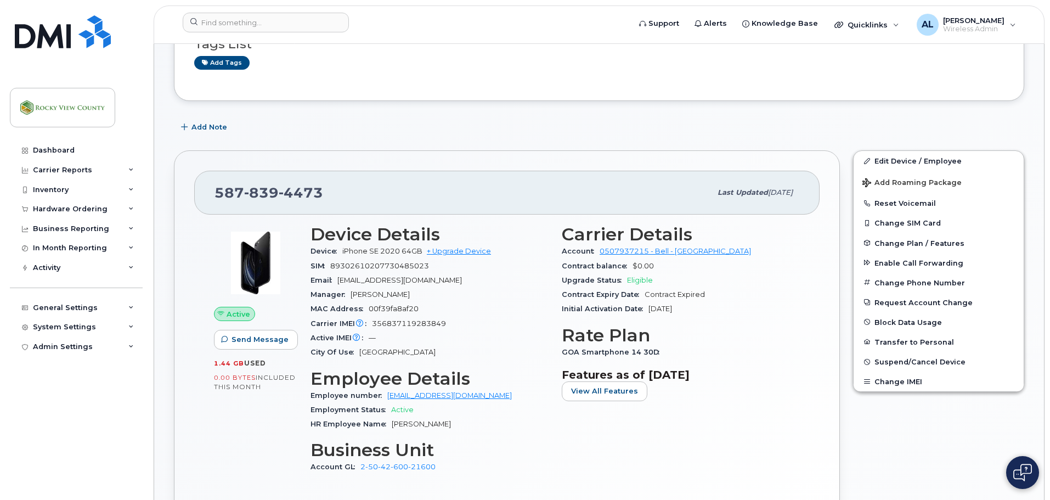
scroll to position [165, 0]
click at [926, 159] on link "Edit Device / Employee" at bounding box center [939, 160] width 170 height 20
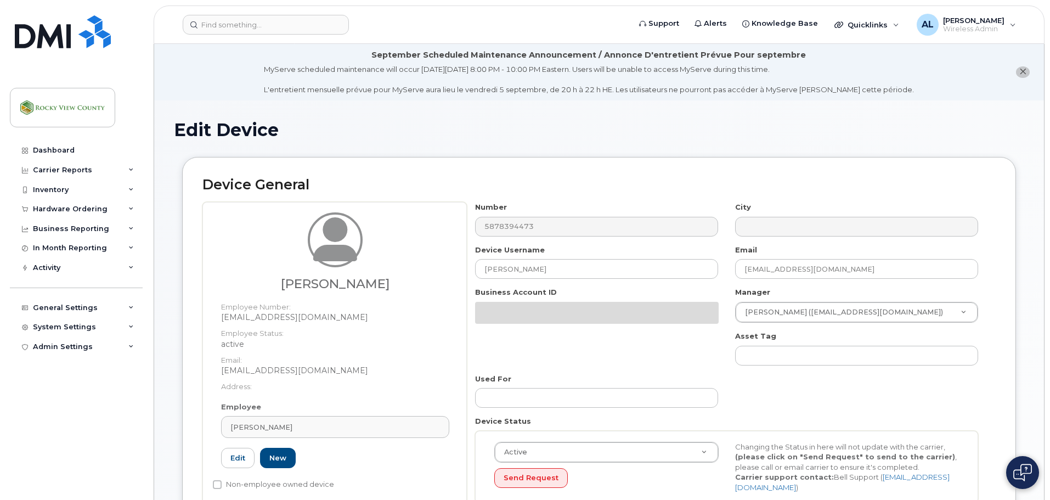
select select "29629296"
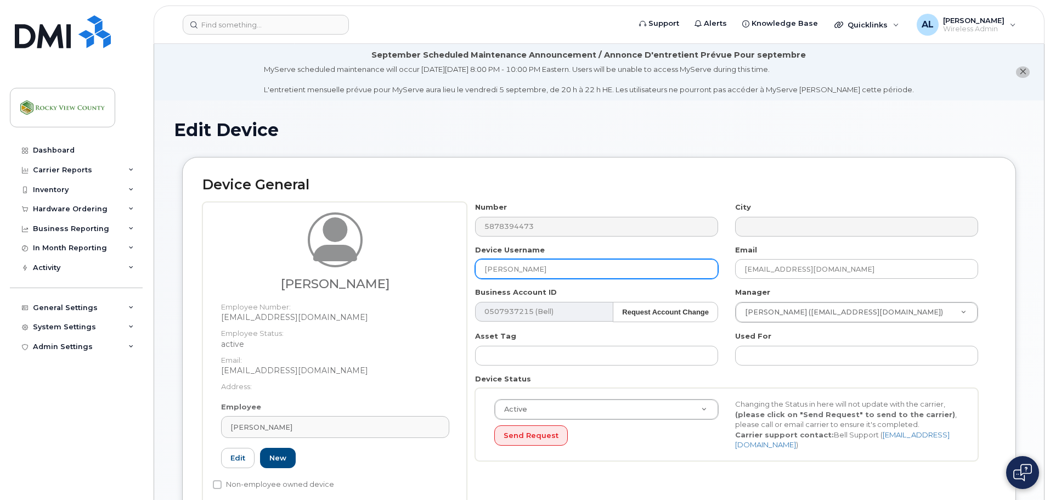
drag, startPoint x: 575, startPoint y: 272, endPoint x: 365, endPoint y: 246, distance: 211.2
click at [365, 250] on div "Lori Anstey Employee Number: LAnstey@rockyview.ca Employee Status: active Email…" at bounding box center [599, 356] width 794 height 308
type input "Vacant Transportation"
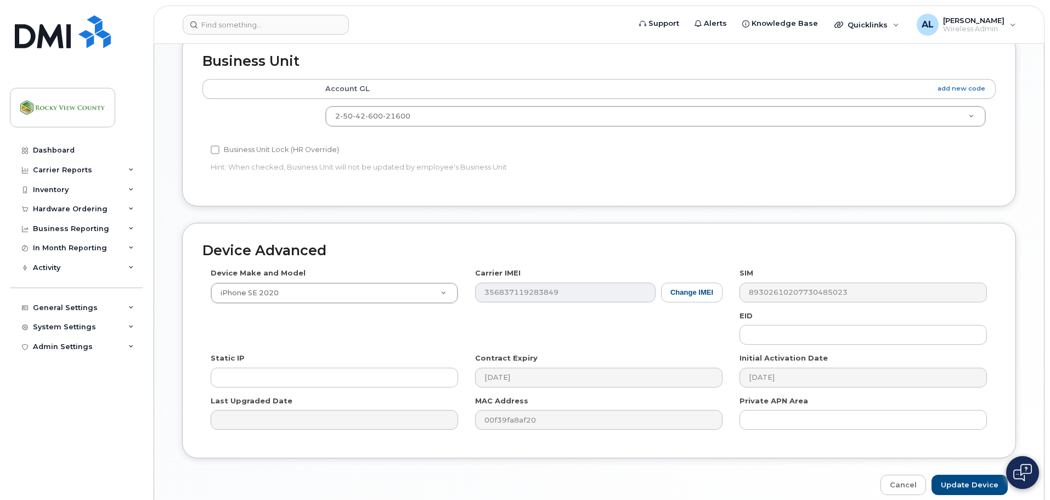
scroll to position [563, 0]
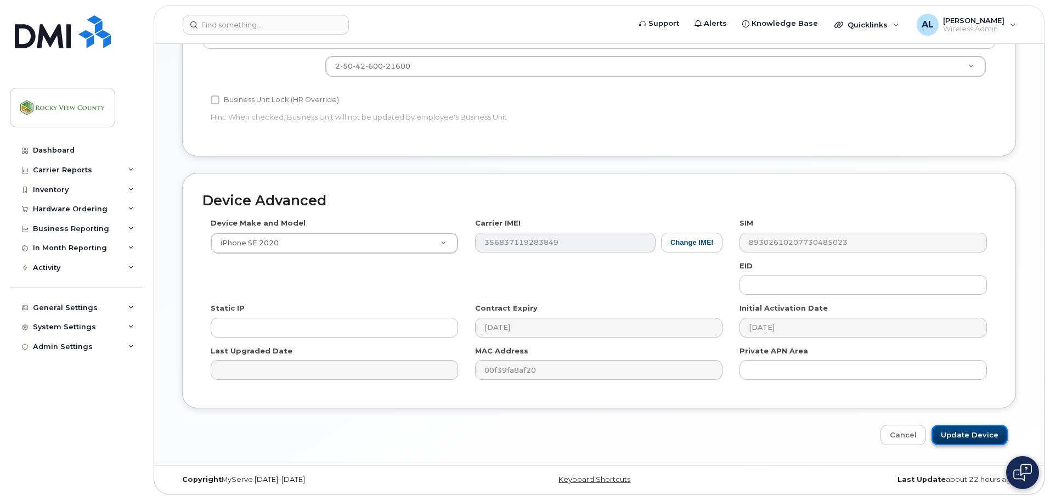
click at [965, 432] on input "Update Device" at bounding box center [970, 435] width 76 height 20
type input "Saving..."
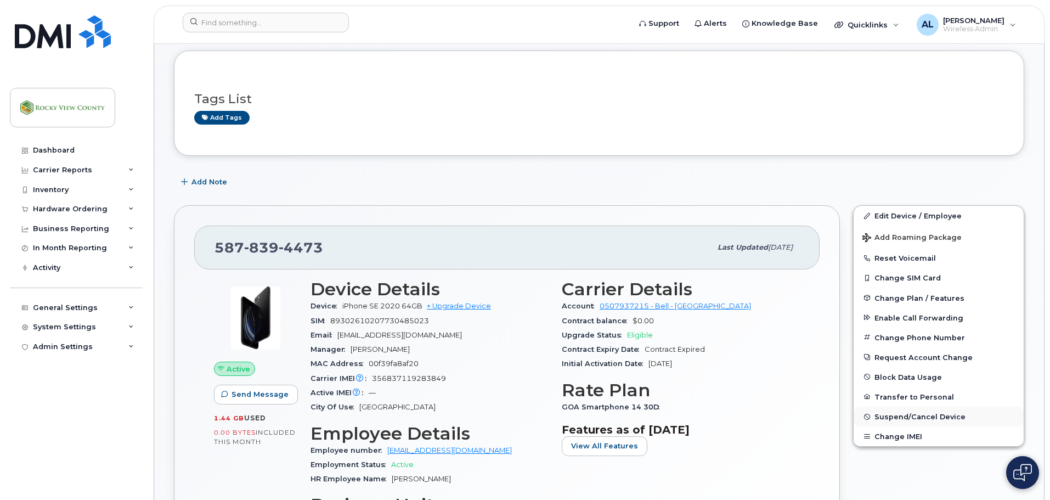
scroll to position [109, 0]
click at [813, 393] on div "Active Send Message 1.44 GB  used 0.00 Bytes  included this month Device Detail…" at bounding box center [507, 428] width 626 height 318
click at [898, 414] on span "Suspend/Cancel Device" at bounding box center [920, 416] width 91 height 8
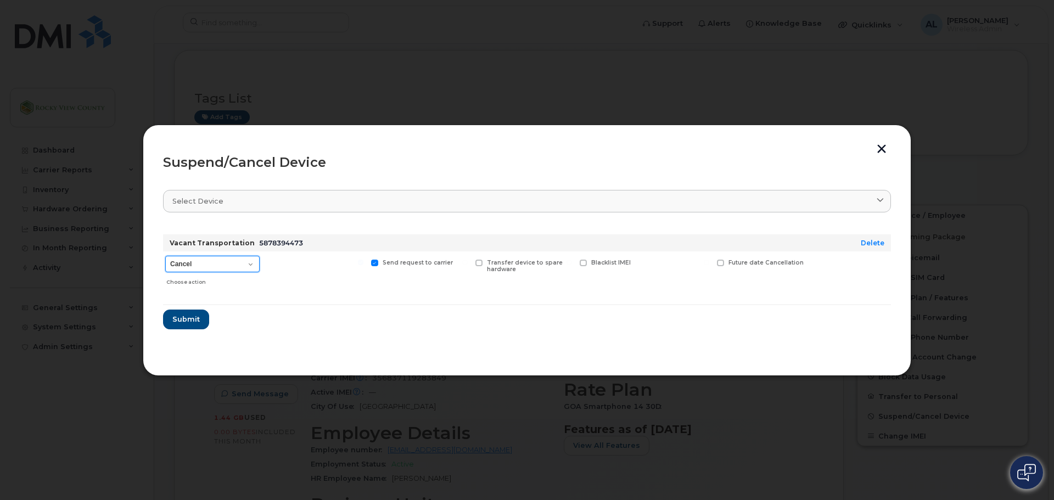
click at [210, 262] on select "Cancel Suspend - Extend Suspension Suspend - Reduced Rate Suspend - Full Rate S…" at bounding box center [212, 264] width 94 height 16
select select "[object Object]"
click at [165, 256] on select "Cancel Suspend - Extend Suspension Suspend - Reduced Rate Suspend - Full Rate S…" at bounding box center [212, 264] width 94 height 16
click at [194, 318] on span "Submit" at bounding box center [185, 319] width 27 height 10
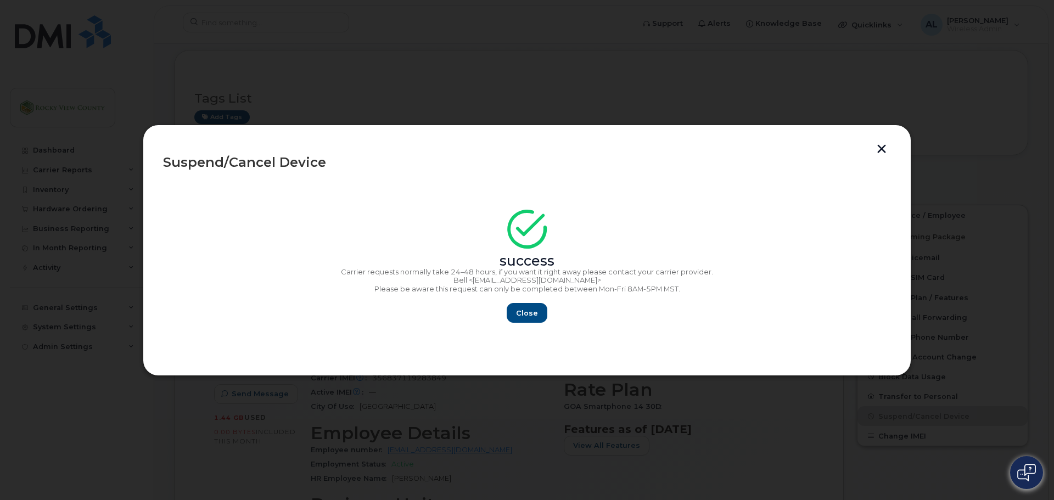
click at [883, 153] on button "button" at bounding box center [881, 150] width 16 height 12
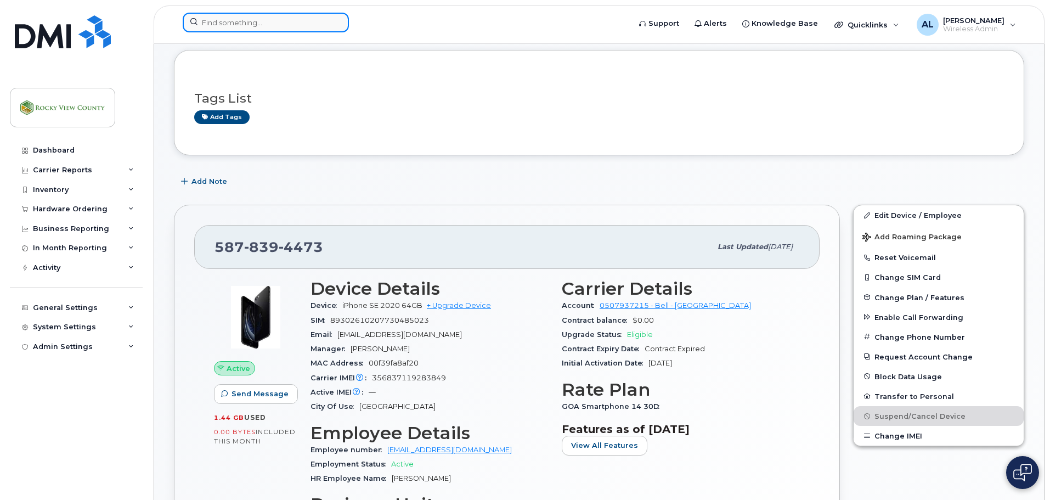
click at [297, 22] on input at bounding box center [266, 23] width 166 height 20
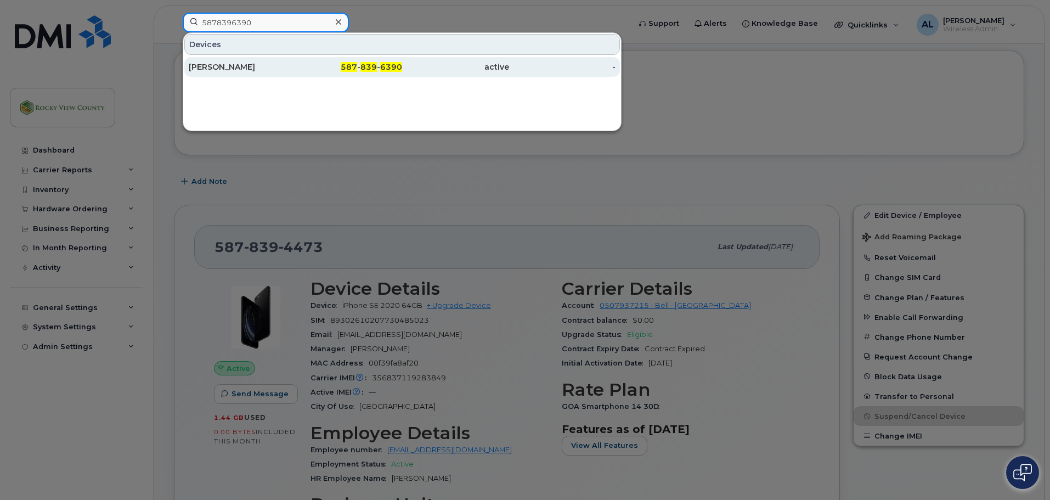
type input "5878396390"
click at [272, 65] on div "[PERSON_NAME]" at bounding box center [242, 66] width 107 height 11
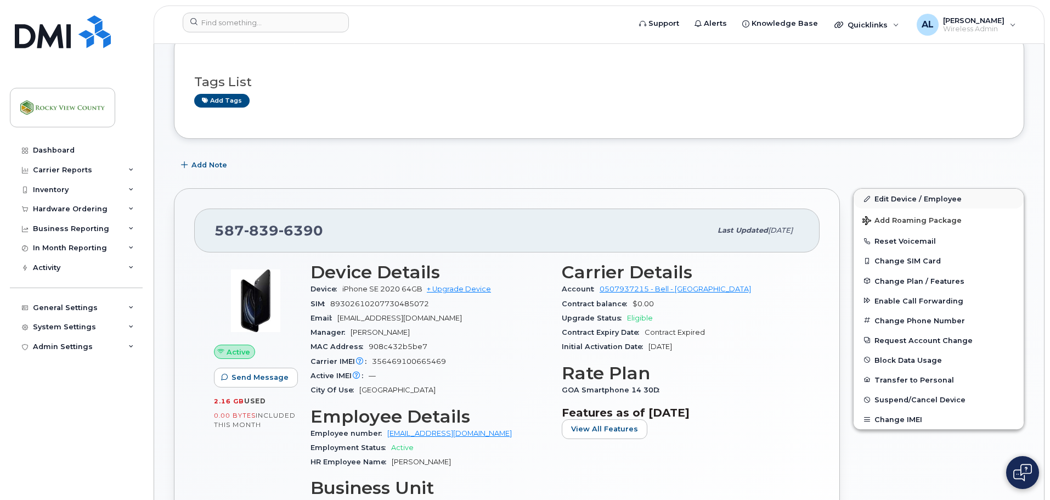
scroll to position [220, 0]
click at [898, 193] on link "Edit Device / Employee" at bounding box center [939, 198] width 170 height 20
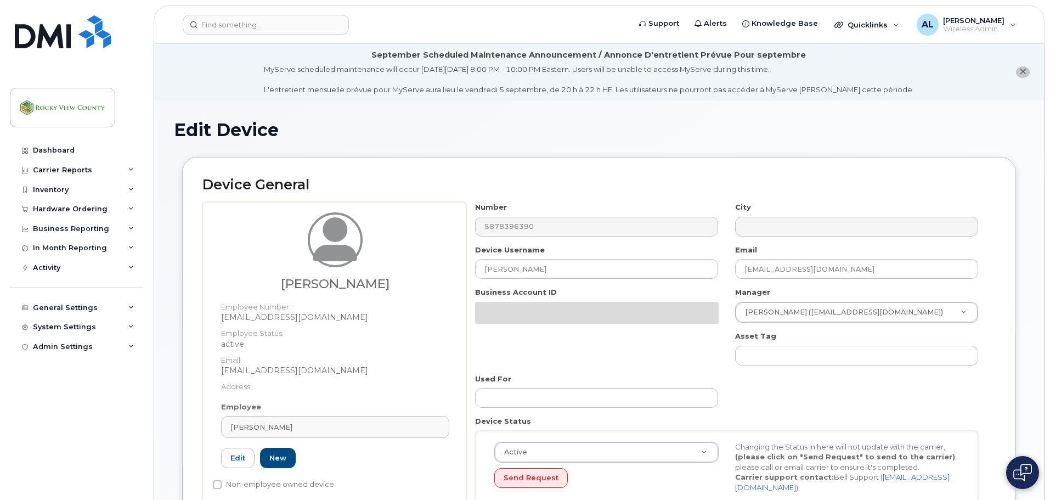
select select "29629296"
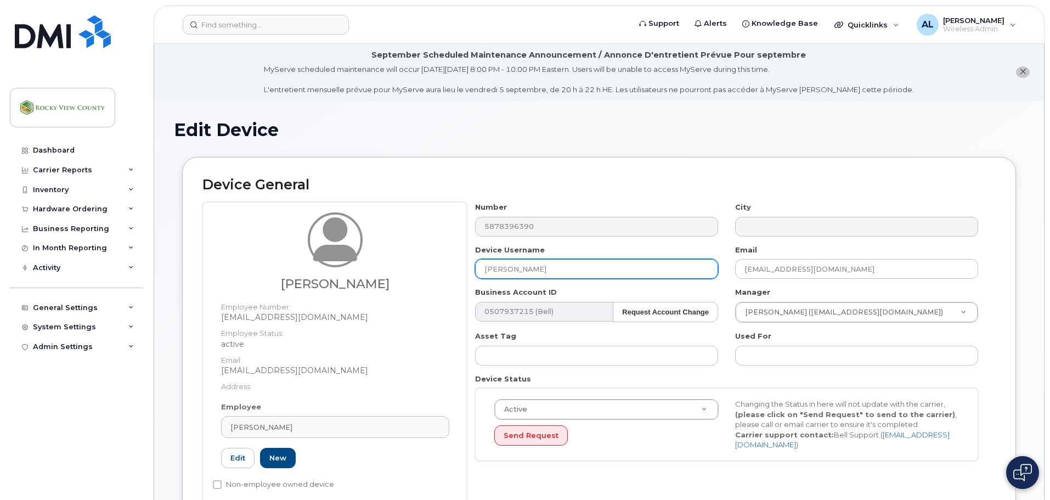
drag, startPoint x: 572, startPoint y: 273, endPoint x: 316, endPoint y: 285, distance: 256.6
click at [316, 285] on div "[PERSON_NAME] Employee Number: [EMAIL_ADDRESS][DOMAIN_NAME] Employee Status: ac…" at bounding box center [599, 356] width 794 height 308
type input "Vacant Transportation"
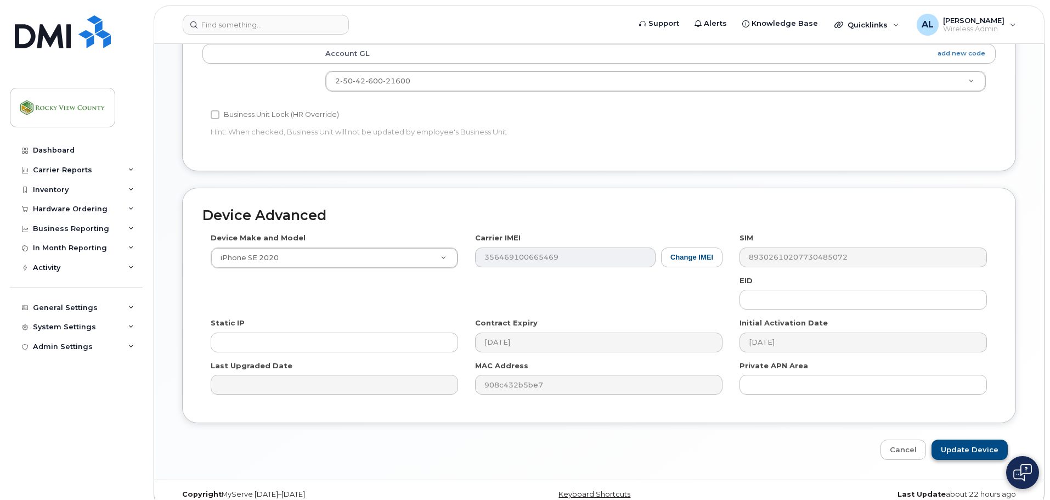
scroll to position [549, 0]
click at [963, 444] on input "Update Device" at bounding box center [970, 449] width 76 height 20
type input "Saving..."
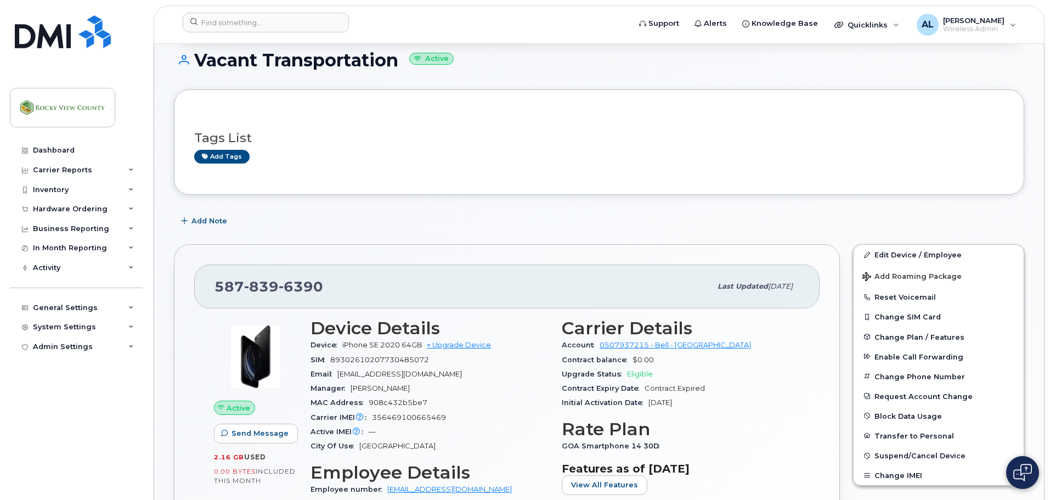
scroll to position [164, 0]
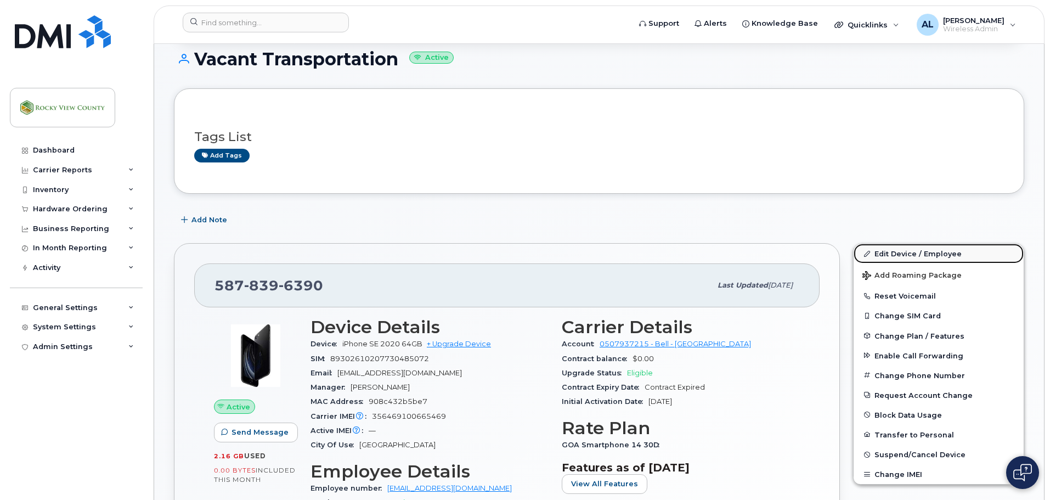
click at [893, 253] on link "Edit Device / Employee" at bounding box center [939, 254] width 170 height 20
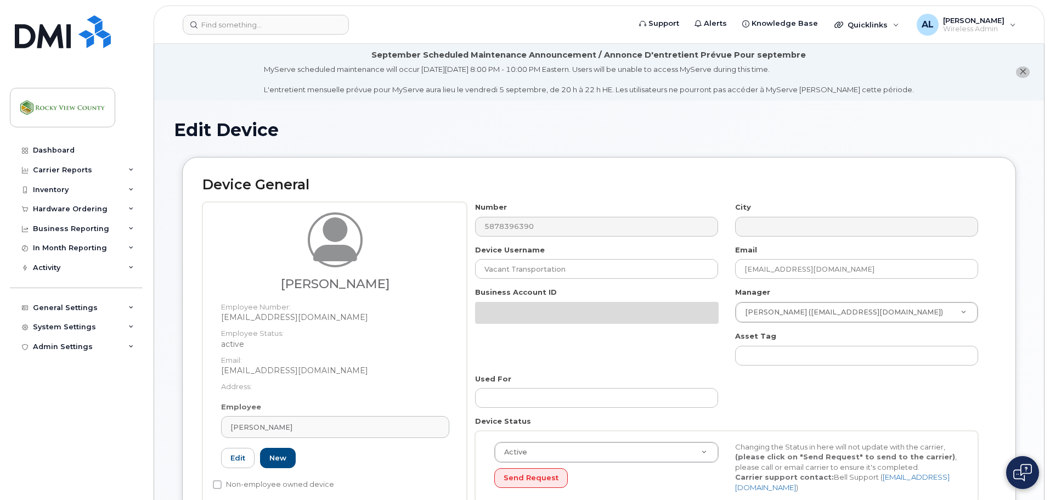
select select "29629296"
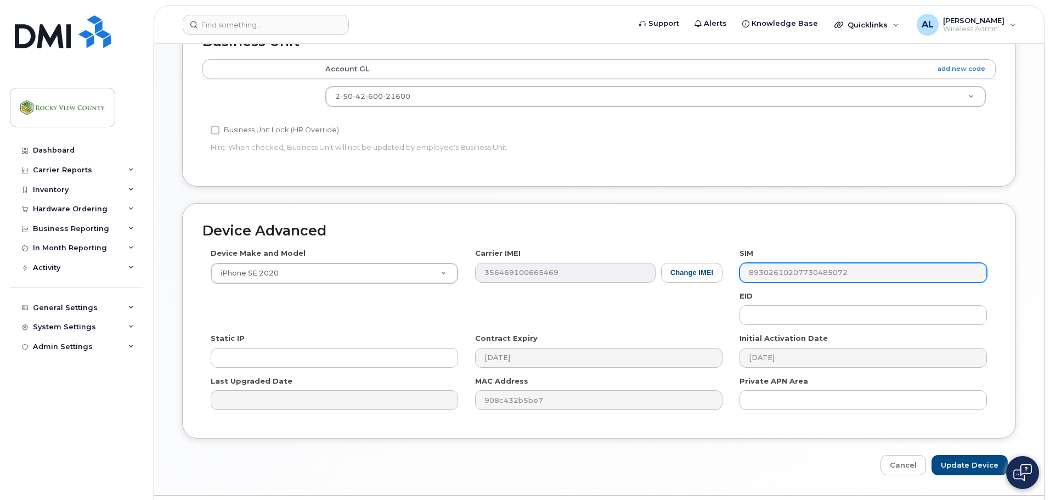
scroll to position [563, 0]
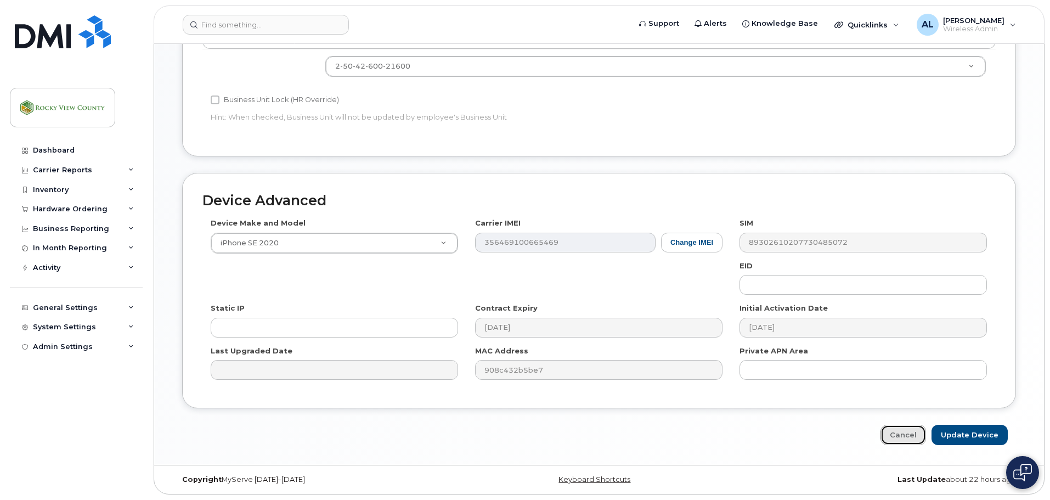
click at [913, 427] on link "Cancel" at bounding box center [904, 435] width 46 height 20
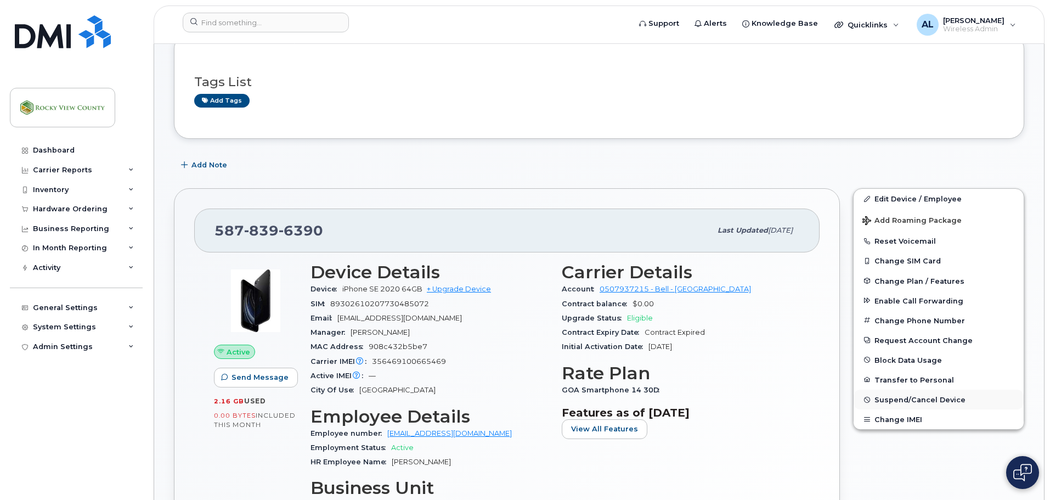
scroll to position [220, 0]
click at [928, 401] on span "Suspend/Cancel Device" at bounding box center [920, 399] width 91 height 8
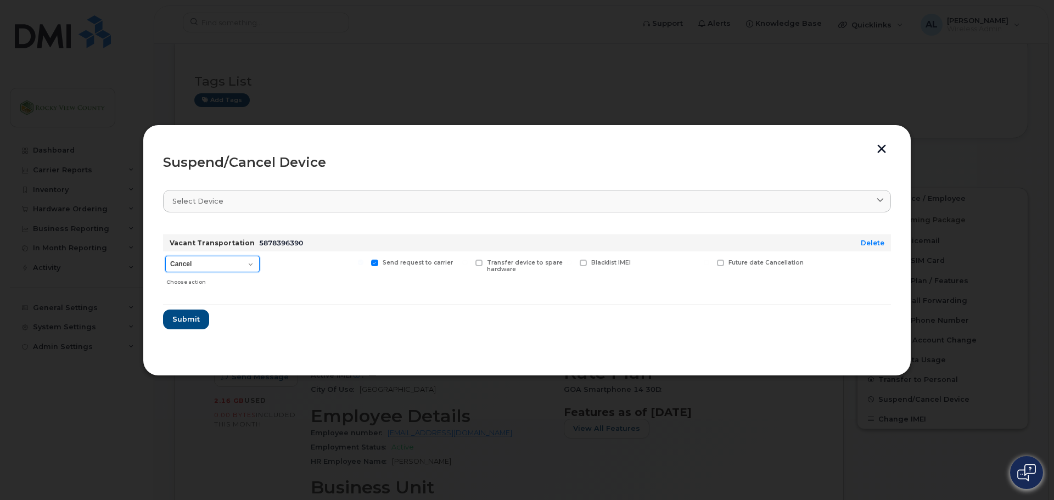
click at [234, 268] on select "Cancel Suspend - Extend Suspension Suspend - Reduced Rate Suspend - Full Rate S…" at bounding box center [212, 264] width 94 height 16
select select "[object Object]"
click at [165, 256] on select "Cancel Suspend - Extend Suspension Suspend - Reduced Rate Suspend - Full Rate S…" at bounding box center [212, 264] width 94 height 16
click at [200, 319] on button "Submit" at bounding box center [185, 319] width 45 height 20
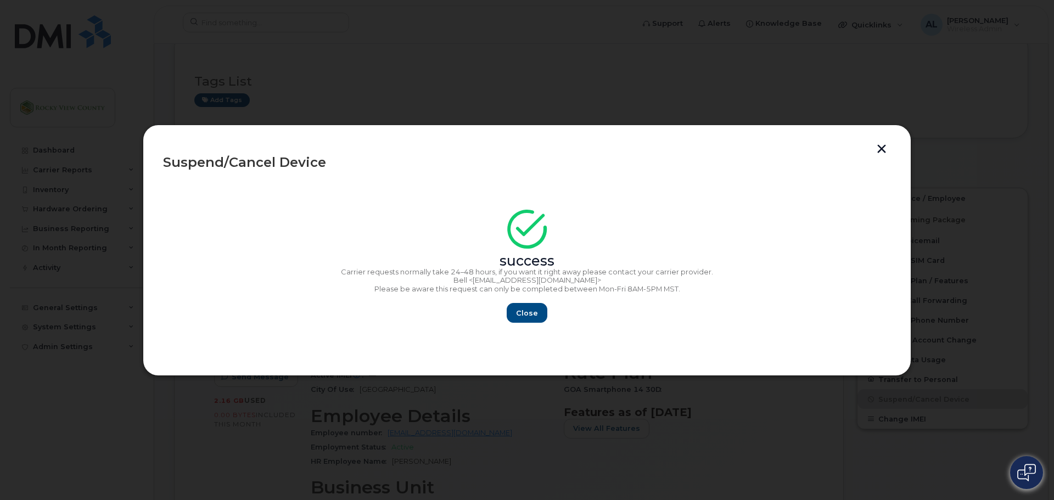
click at [885, 152] on button "button" at bounding box center [881, 150] width 16 height 12
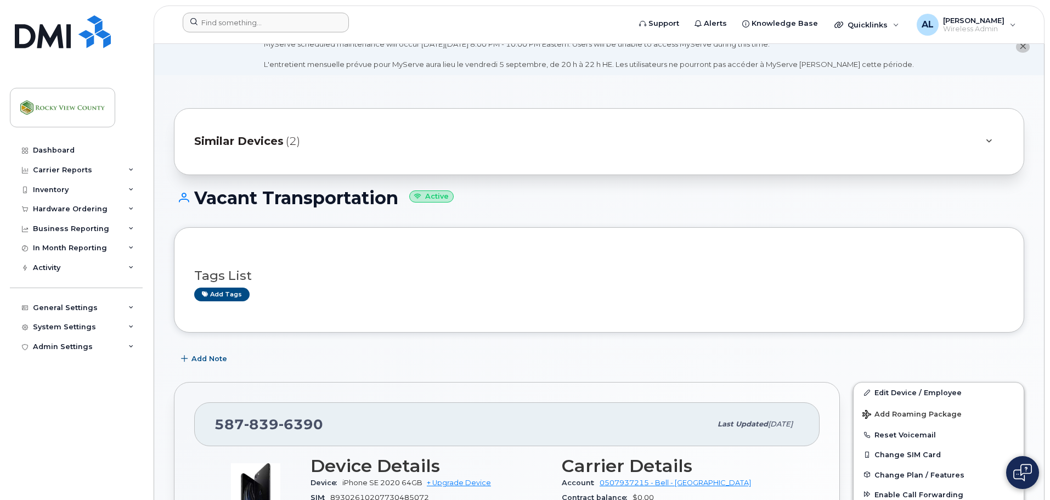
scroll to position [0, 0]
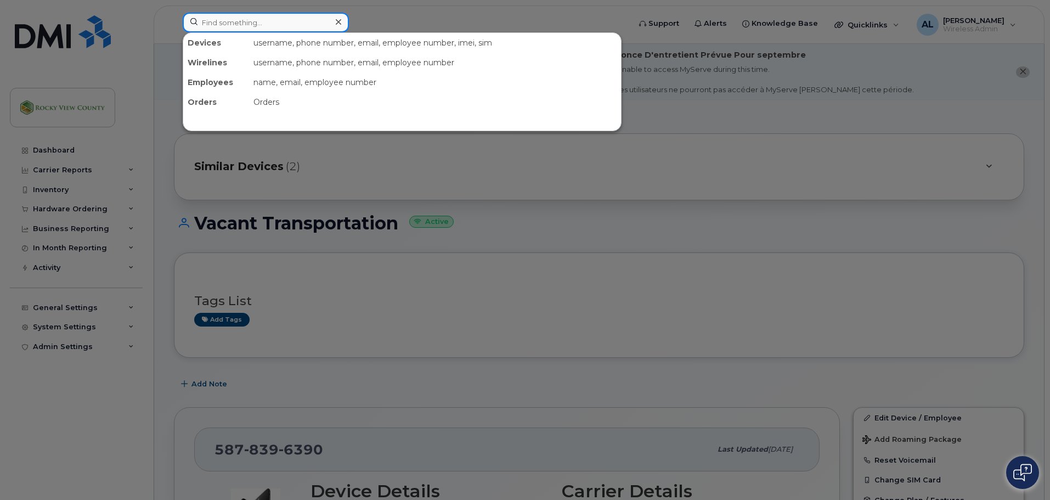
click at [280, 18] on input at bounding box center [266, 23] width 166 height 20
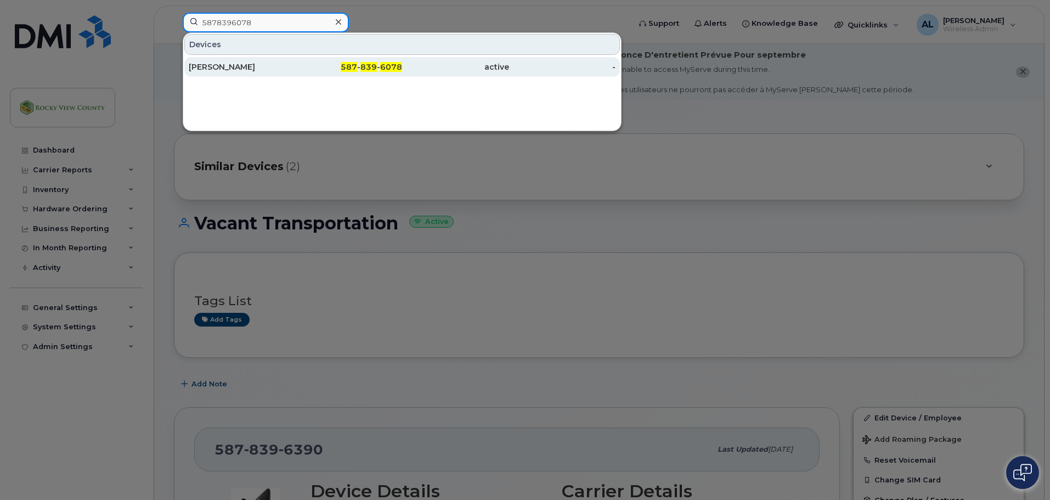
type input "5878396078"
drag, startPoint x: 240, startPoint y: 65, endPoint x: 246, endPoint y: 69, distance: 7.6
click at [240, 65] on div "[PERSON_NAME]" at bounding box center [242, 66] width 107 height 11
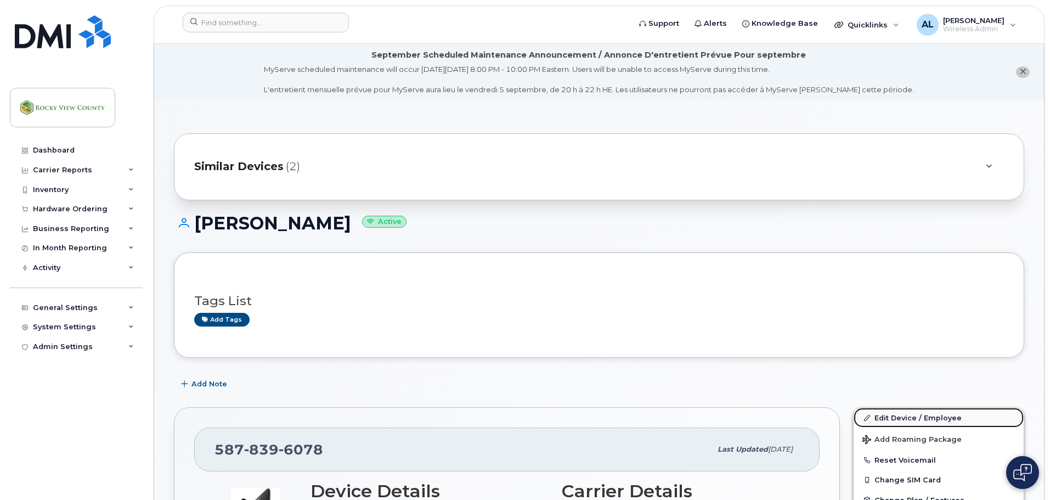
click at [901, 420] on link "Edit Device / Employee" at bounding box center [939, 418] width 170 height 20
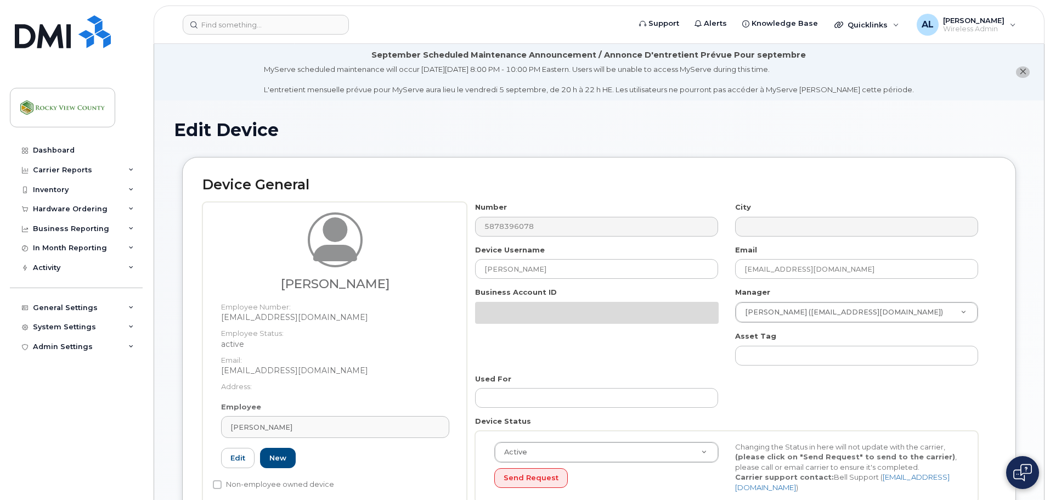
select select "29629296"
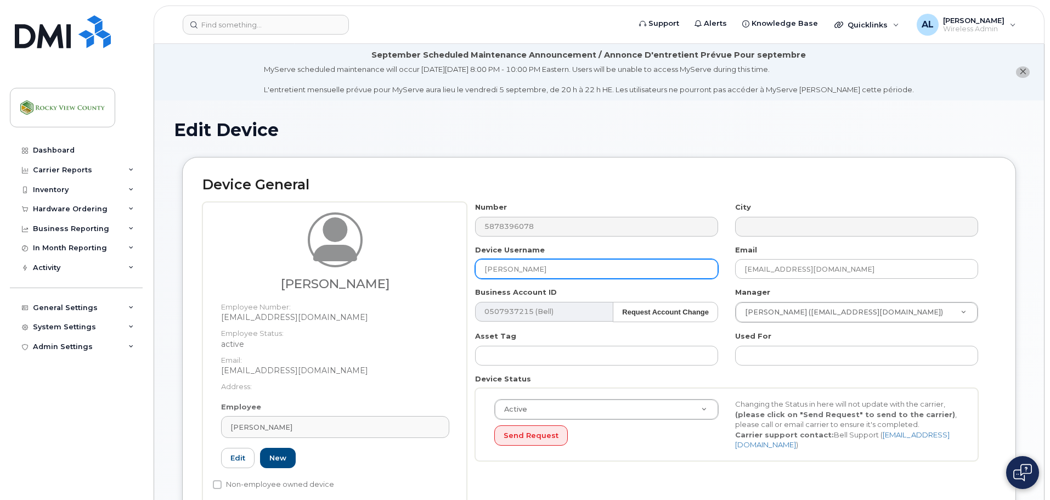
drag, startPoint x: 564, startPoint y: 274, endPoint x: 350, endPoint y: 238, distance: 216.5
click at [350, 238] on div "[PERSON_NAME] Employee Number: [EMAIL_ADDRESS][DOMAIN_NAME] Employee Status: ac…" at bounding box center [599, 356] width 794 height 308
click at [601, 191] on h2 "Device General" at bounding box center [599, 184] width 794 height 15
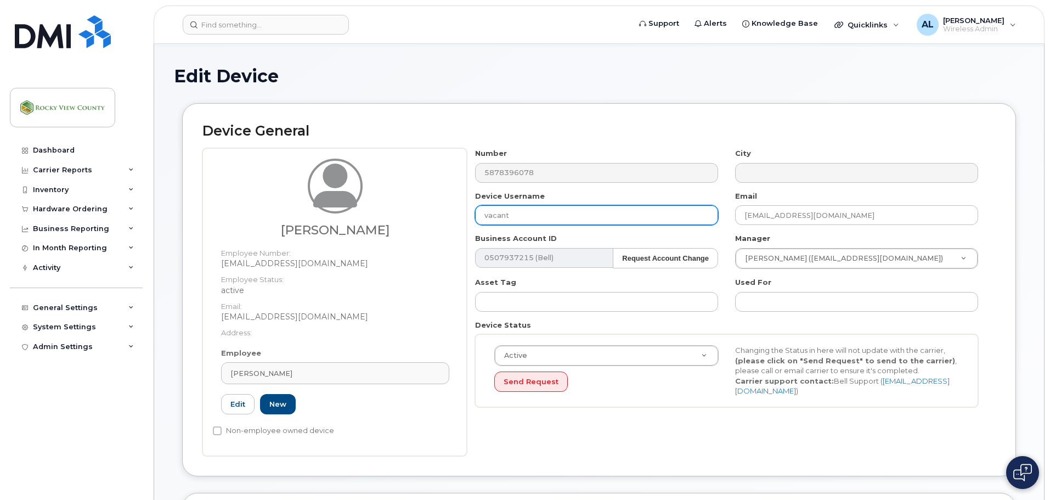
scroll to position [54, 0]
click at [545, 213] on input "vacant" at bounding box center [596, 215] width 243 height 20
type input "Vacant Transportation"
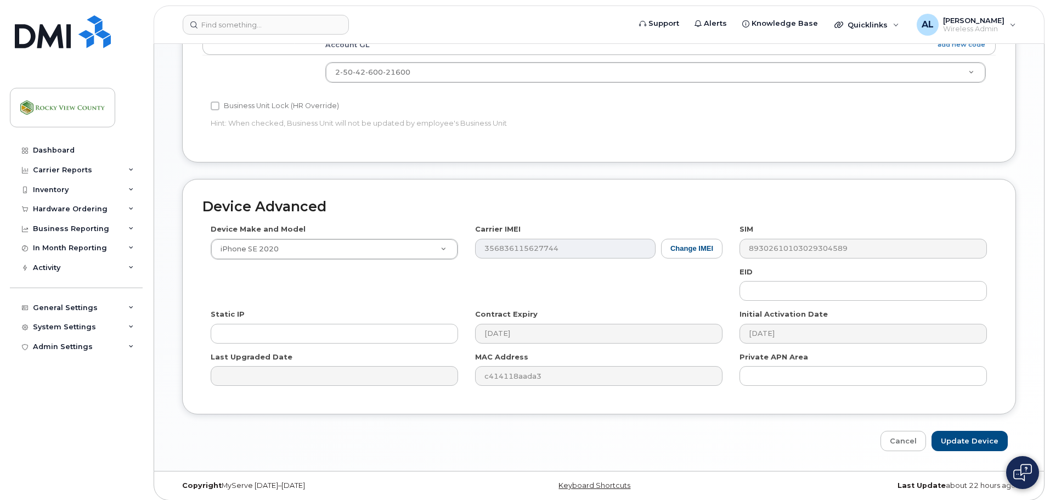
scroll to position [563, 0]
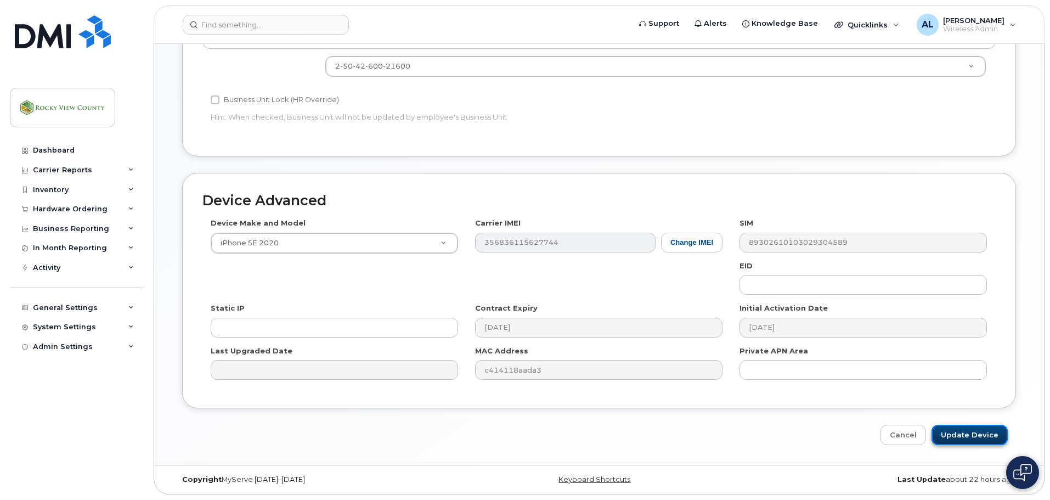
click at [990, 435] on input "Update Device" at bounding box center [970, 435] width 76 height 20
type input "Saving..."
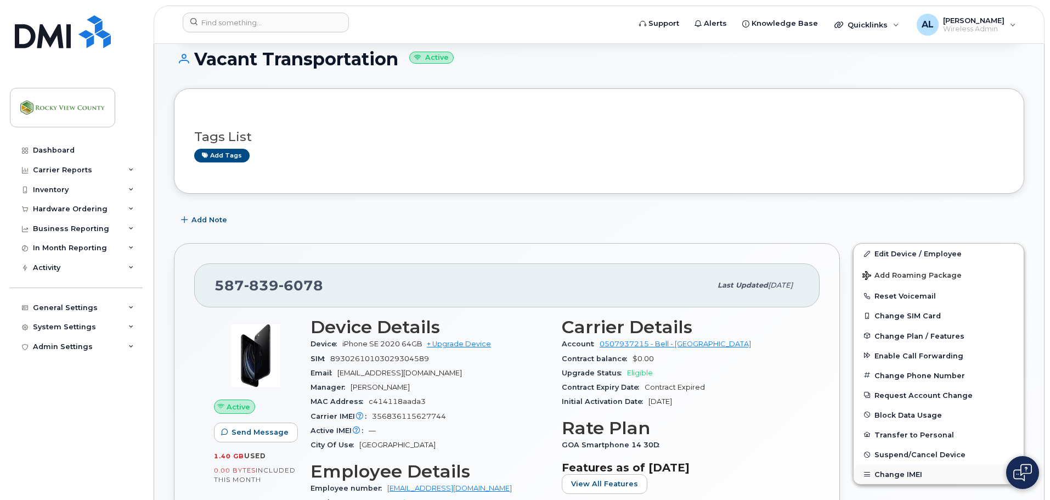
scroll to position [165, 0]
click at [891, 450] on span "Suspend/Cancel Device" at bounding box center [920, 454] width 91 height 8
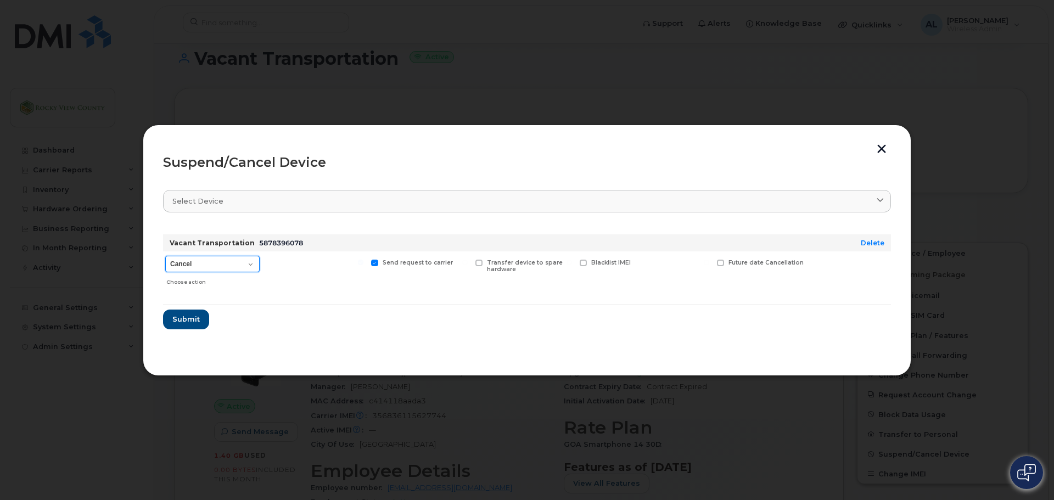
click at [222, 264] on select "Cancel Suspend - Extend Suspension Suspend - Reduced Rate Suspend - Full Rate S…" at bounding box center [212, 264] width 94 height 16
select select "[object Object]"
click at [165, 256] on select "Cancel Suspend - Extend Suspension Suspend - Reduced Rate Suspend - Full Rate S…" at bounding box center [212, 264] width 94 height 16
click at [190, 323] on span "Submit" at bounding box center [185, 319] width 27 height 10
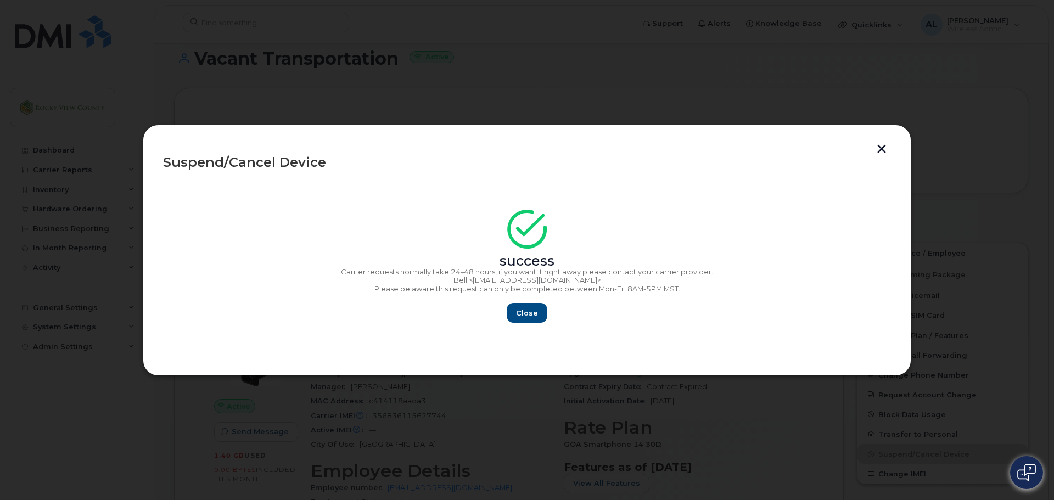
click at [876, 147] on button "button" at bounding box center [881, 150] width 16 height 12
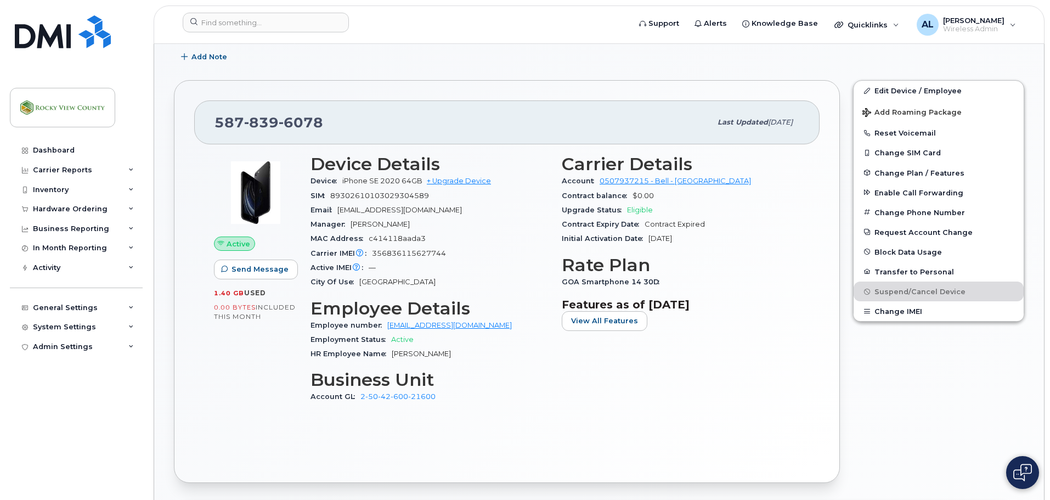
scroll to position [328, 0]
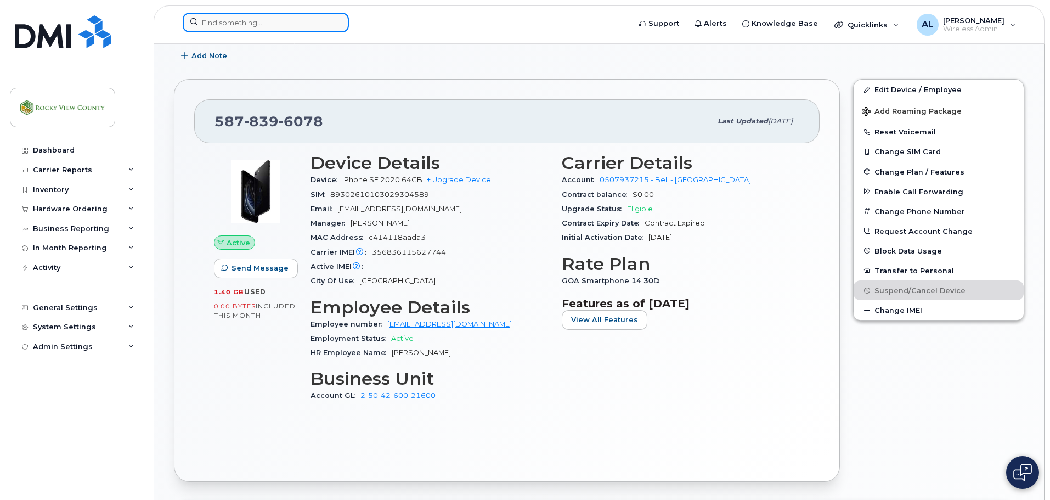
click at [295, 21] on input at bounding box center [266, 23] width 166 height 20
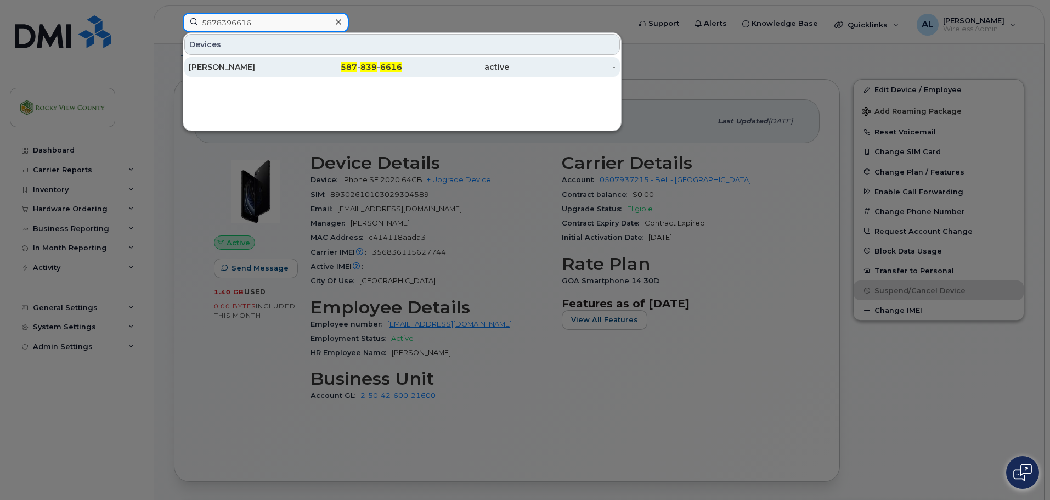
type input "5878396616"
drag, startPoint x: 357, startPoint y: 63, endPoint x: 388, endPoint y: 73, distance: 33.0
click at [357, 63] on span "587" at bounding box center [349, 67] width 16 height 10
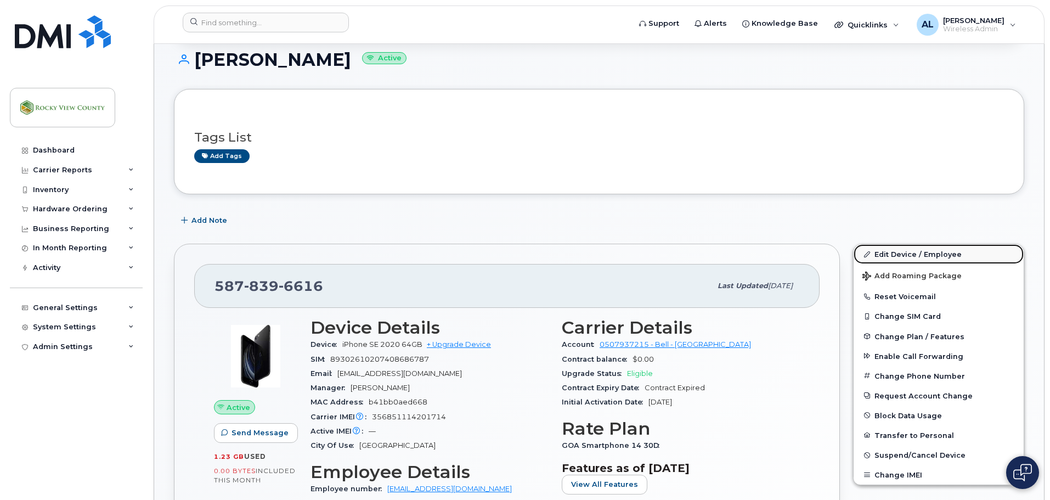
scroll to position [164, 0]
click at [901, 252] on link "Edit Device / Employee" at bounding box center [939, 254] width 170 height 20
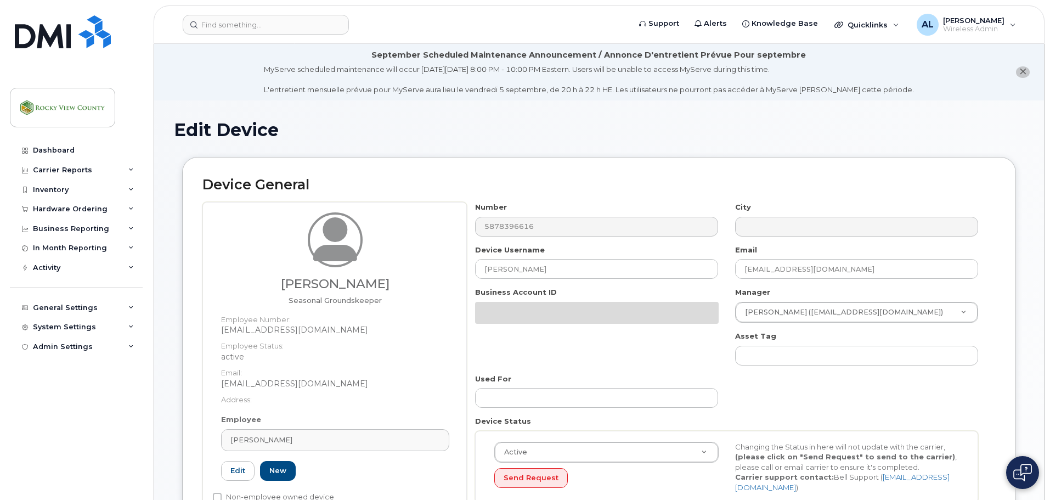
select select "29629296"
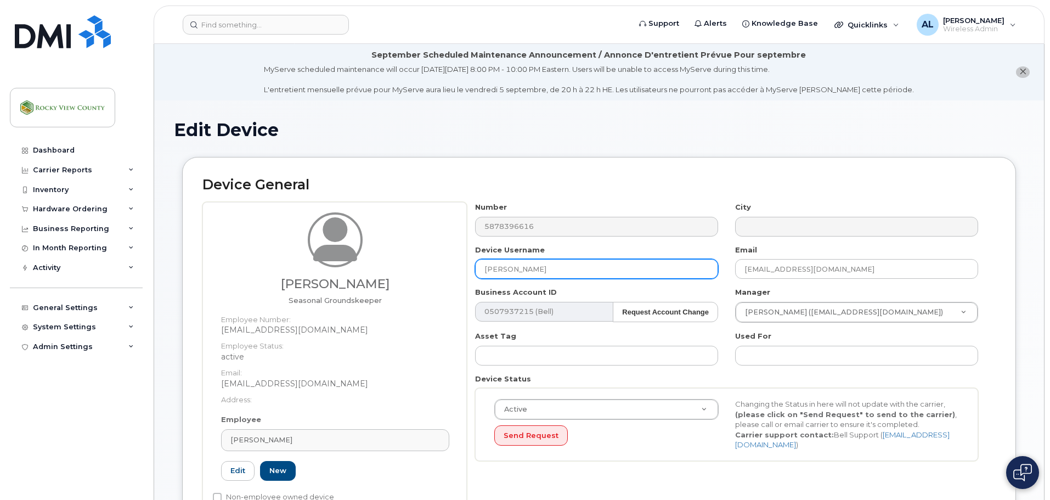
drag, startPoint x: 579, startPoint y: 276, endPoint x: 442, endPoint y: 249, distance: 140.3
click at [442, 249] on div "Joseph Krukowski Seasonal Groundskeeper Employee Number: jkrukowski@rockyview.c…" at bounding box center [599, 362] width 794 height 320
type input "Vacant Transportation"
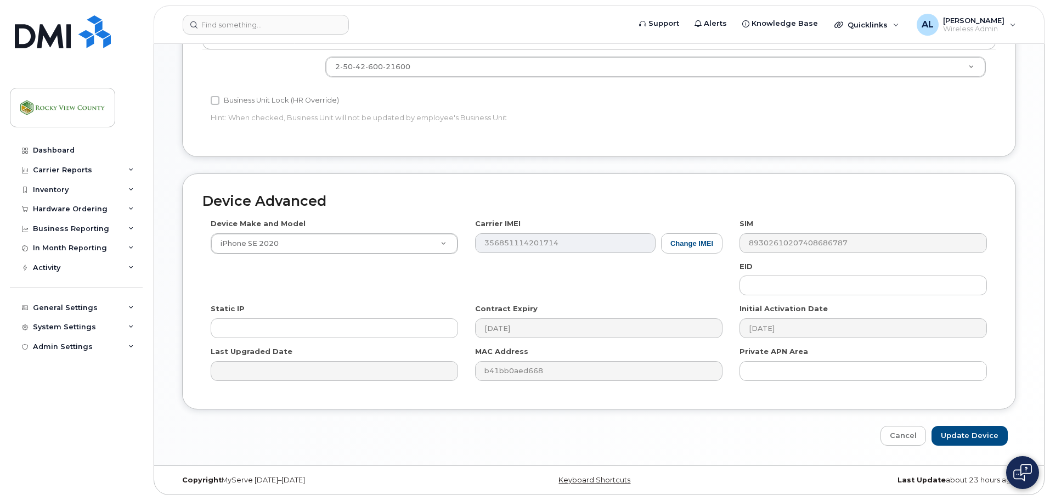
scroll to position [576, 0]
click at [965, 436] on input "Update Device" at bounding box center [970, 435] width 76 height 20
type input "Saving..."
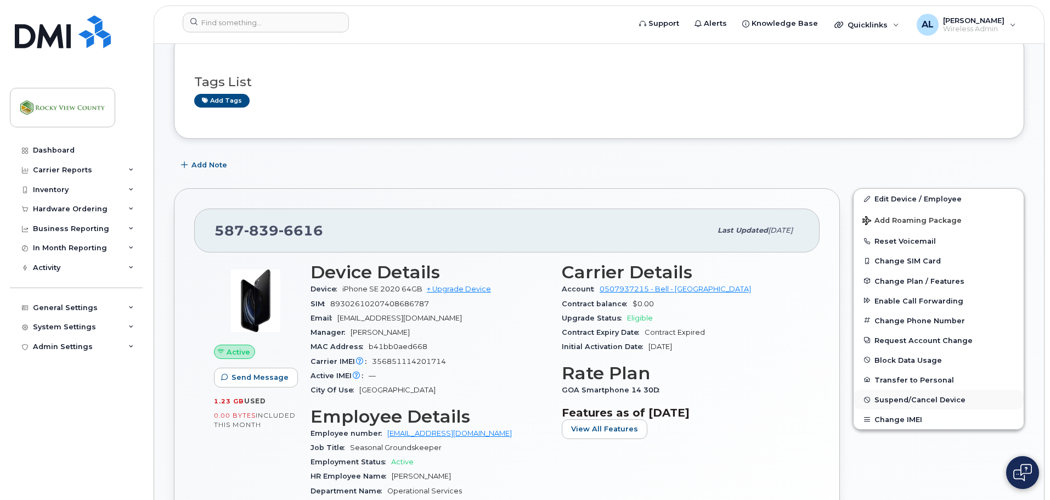
scroll to position [220, 0]
click at [896, 397] on span "Suspend/Cancel Device" at bounding box center [920, 399] width 91 height 8
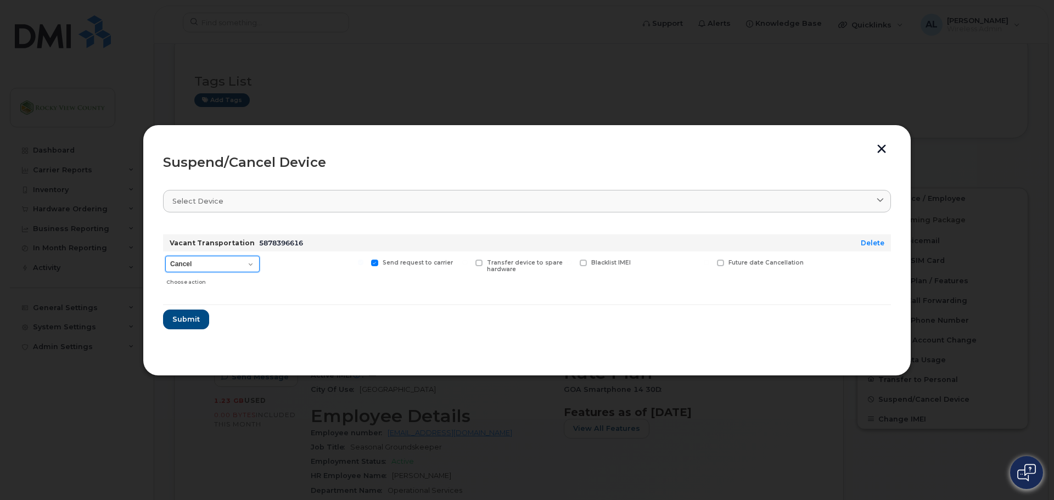
click at [241, 260] on select "Cancel Suspend - Extend Suspension Suspend - Reduced Rate Suspend - Full Rate S…" at bounding box center [212, 264] width 94 height 16
select select "[object Object]"
click at [165, 256] on select "Cancel Suspend - Extend Suspension Suspend - Reduced Rate Suspend - Full Rate S…" at bounding box center [212, 264] width 94 height 16
click at [188, 316] on span "Submit" at bounding box center [185, 319] width 27 height 10
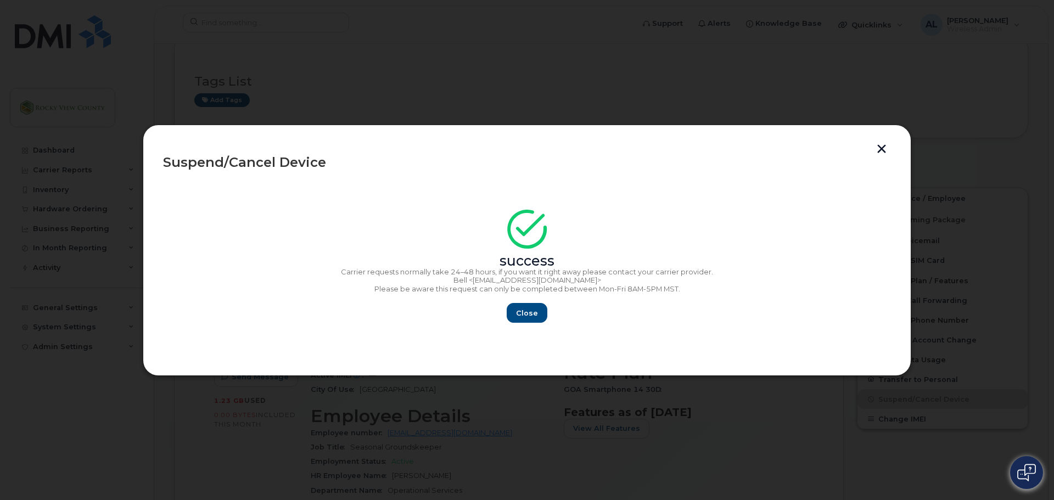
click at [878, 152] on button "button" at bounding box center [881, 150] width 16 height 12
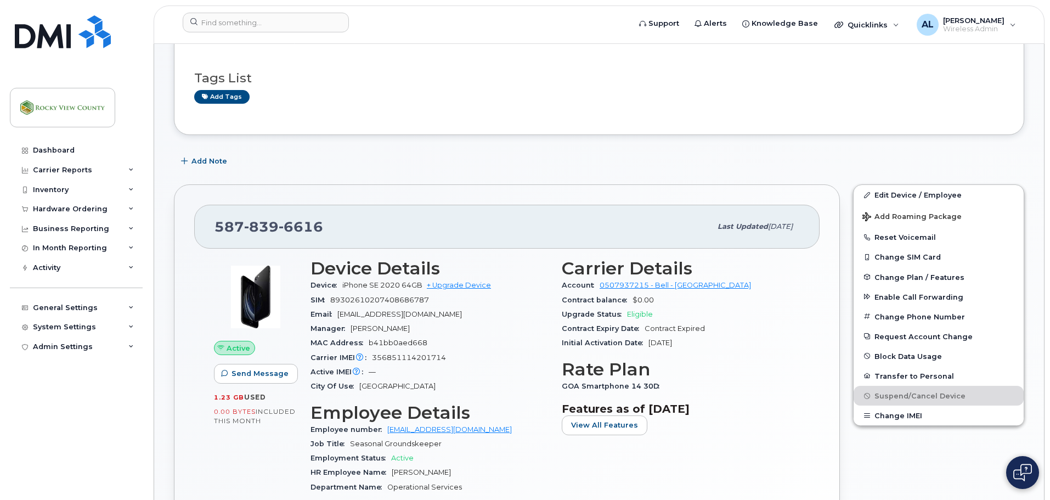
scroll to position [223, 0]
